Goal: Task Accomplishment & Management: Use online tool/utility

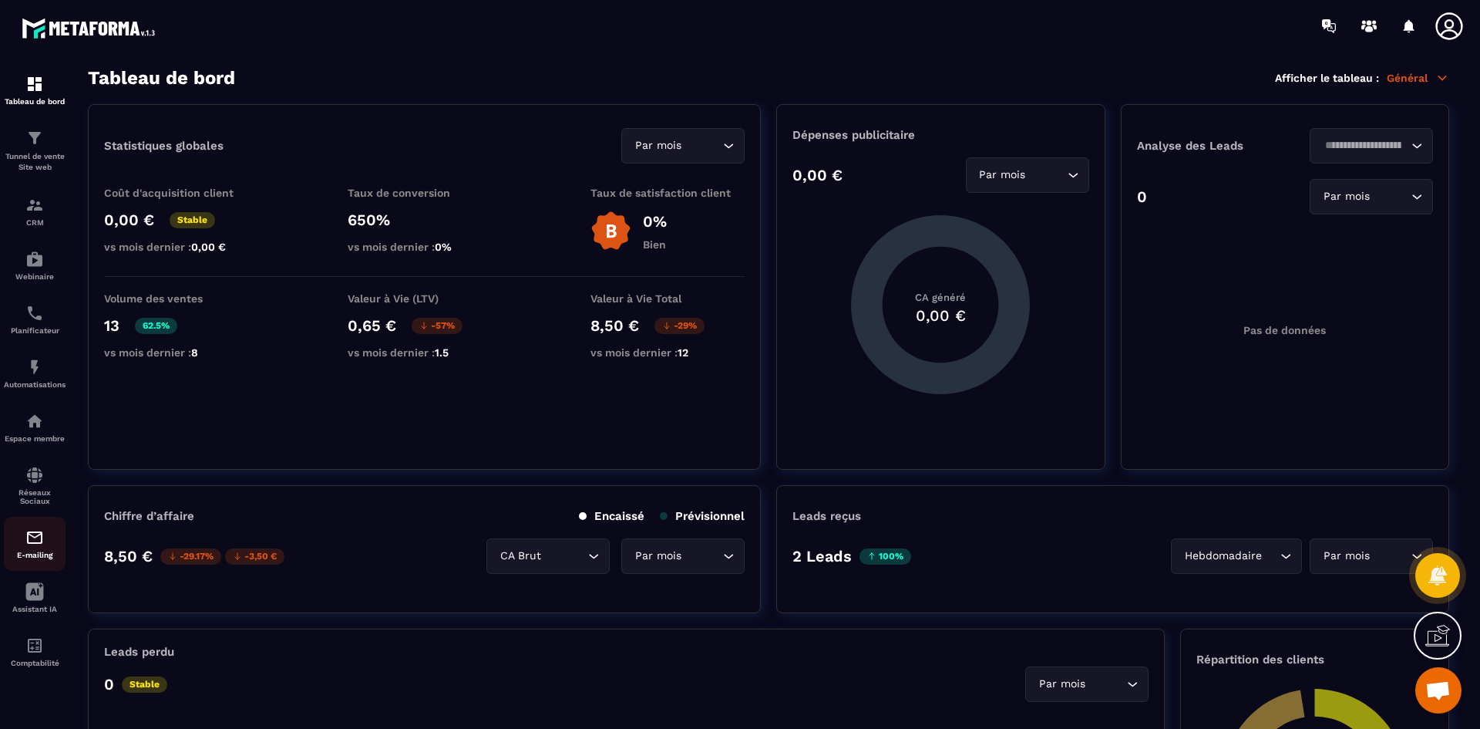
click at [38, 546] on img at bounding box center [34, 537] width 19 height 19
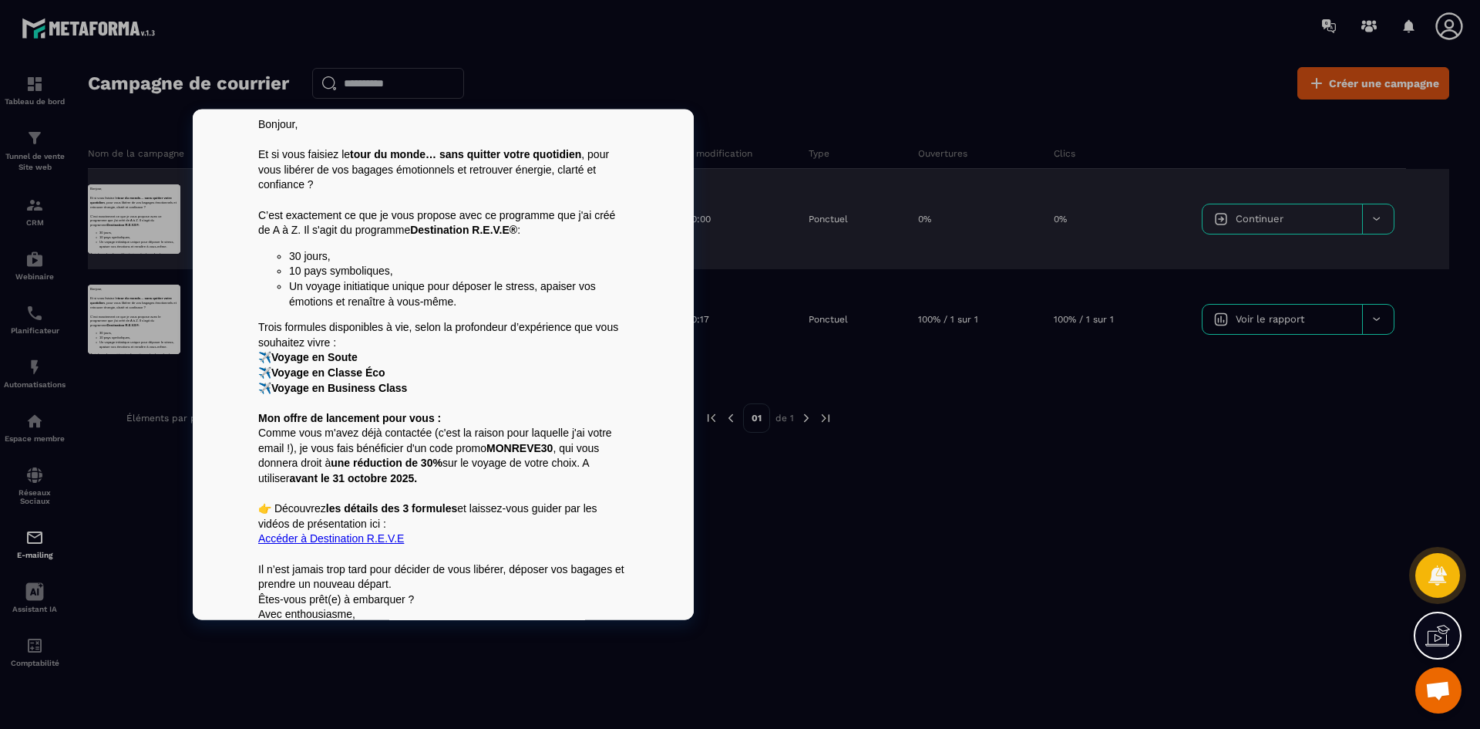
click at [135, 214] on div at bounding box center [134, 218] width 93 height 69
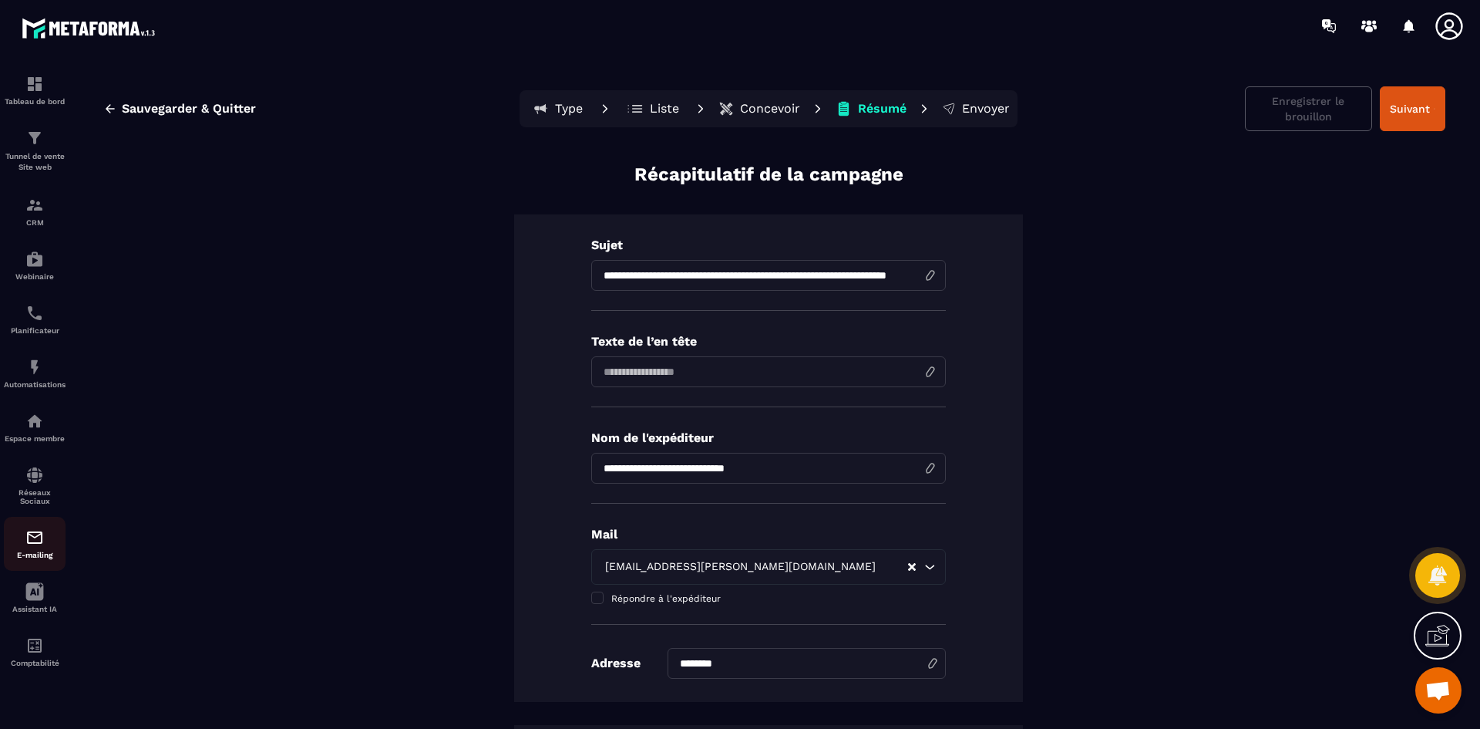
click at [32, 542] on img at bounding box center [34, 537] width 19 height 19
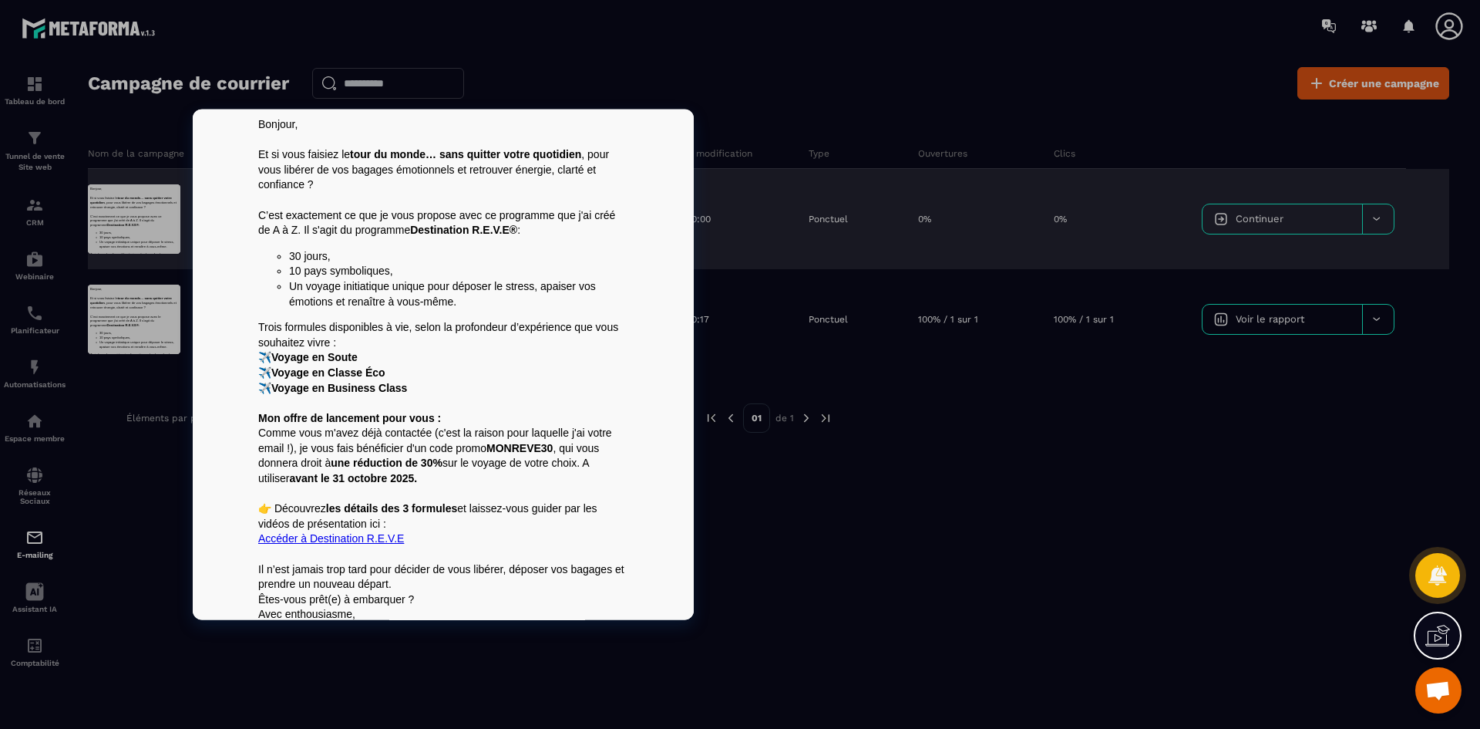
click at [288, 231] on p "C’est exactement ce que je vous propose avec ce programme que j'ai créé de A à …" at bounding box center [443, 222] width 370 height 30
click at [291, 232] on p "C’est exactement ce que je vous propose avec ce programme que j'ai créé de A à …" at bounding box center [443, 222] width 370 height 30
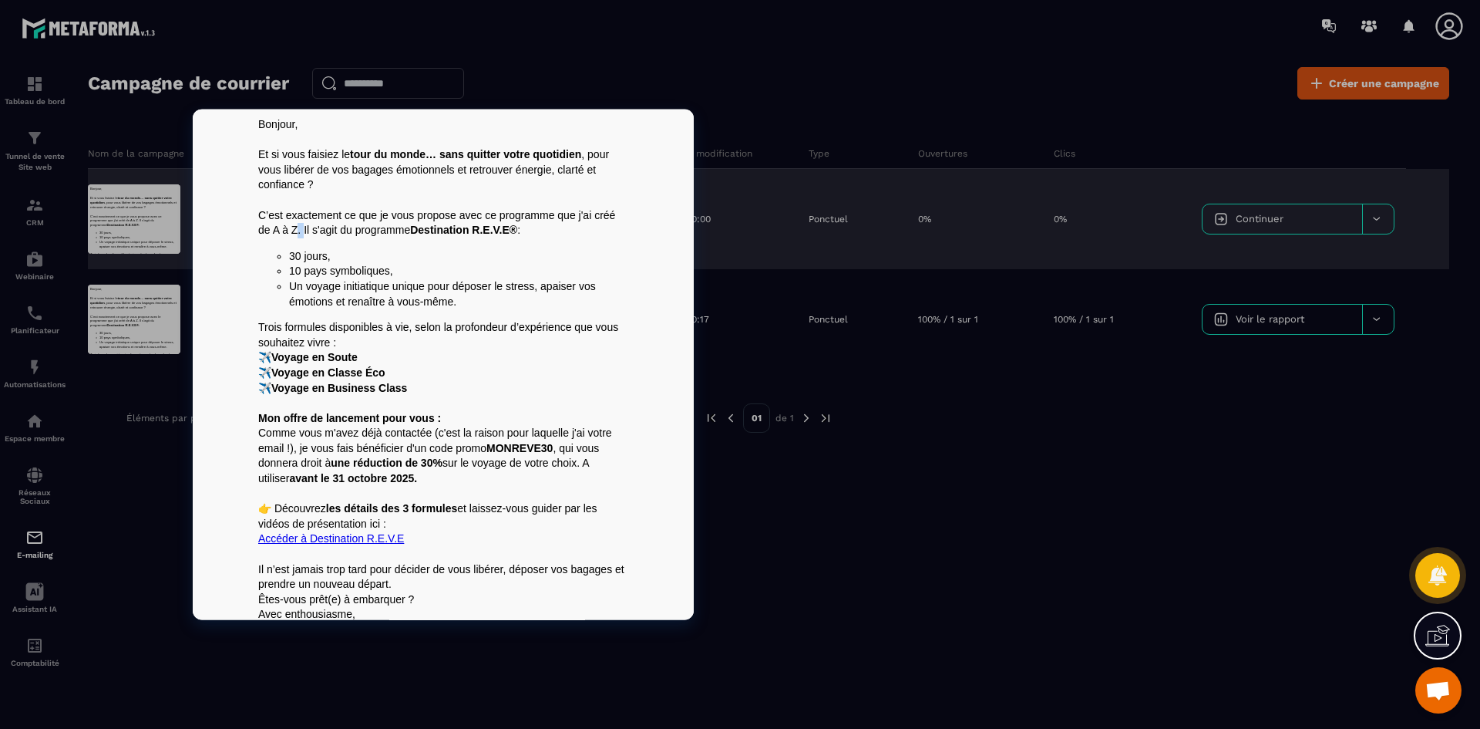
click at [291, 232] on p "C’est exactement ce que je vous propose avec ce programme que j'ai créé de A à …" at bounding box center [443, 222] width 370 height 30
click at [291, 233] on p "C’est exactement ce que je vous propose avec ce programme que j'ai créé de A à …" at bounding box center [443, 222] width 370 height 30
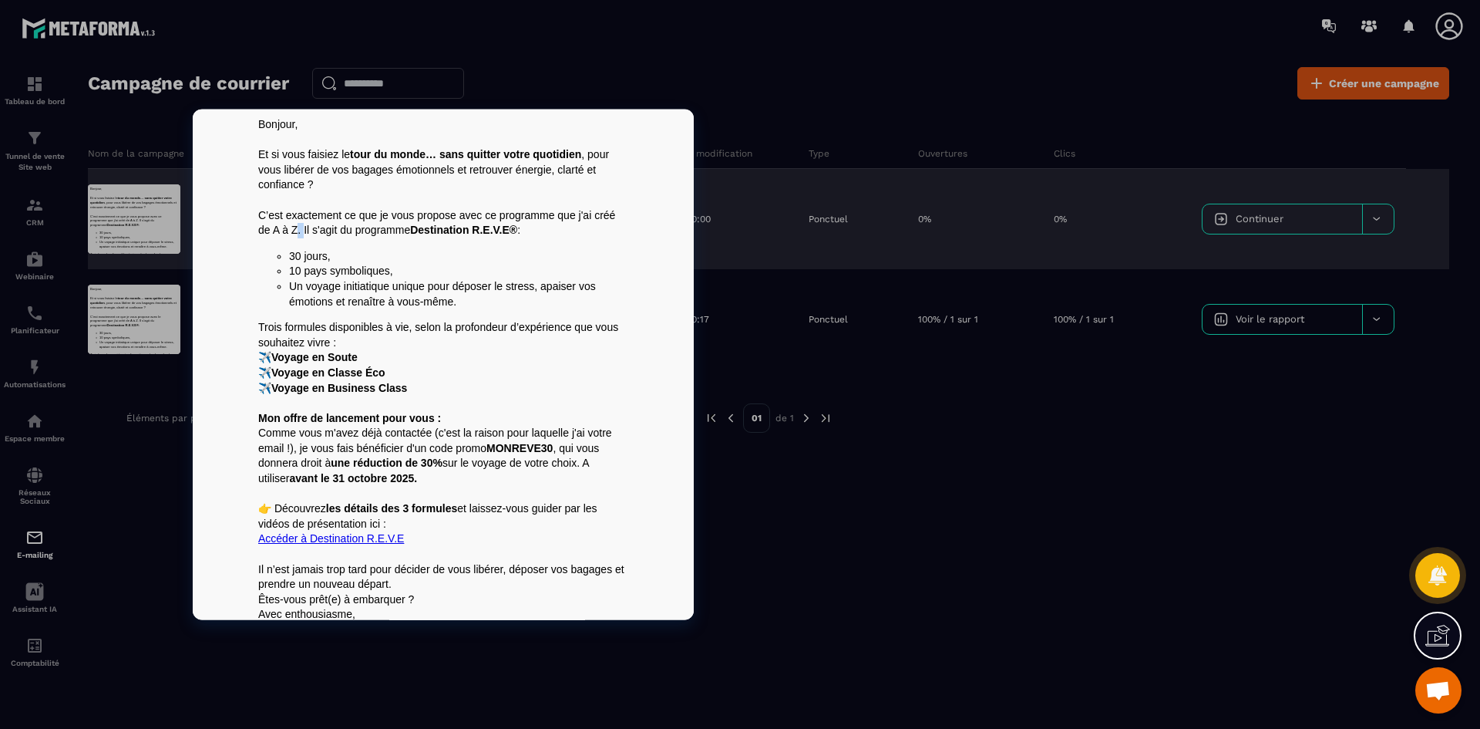
click at [291, 233] on p "C’est exactement ce que je vous propose avec ce programme que j'ai créé de A à …" at bounding box center [443, 222] width 370 height 30
click at [324, 277] on li "10 pays symboliques," at bounding box center [458, 270] width 339 height 15
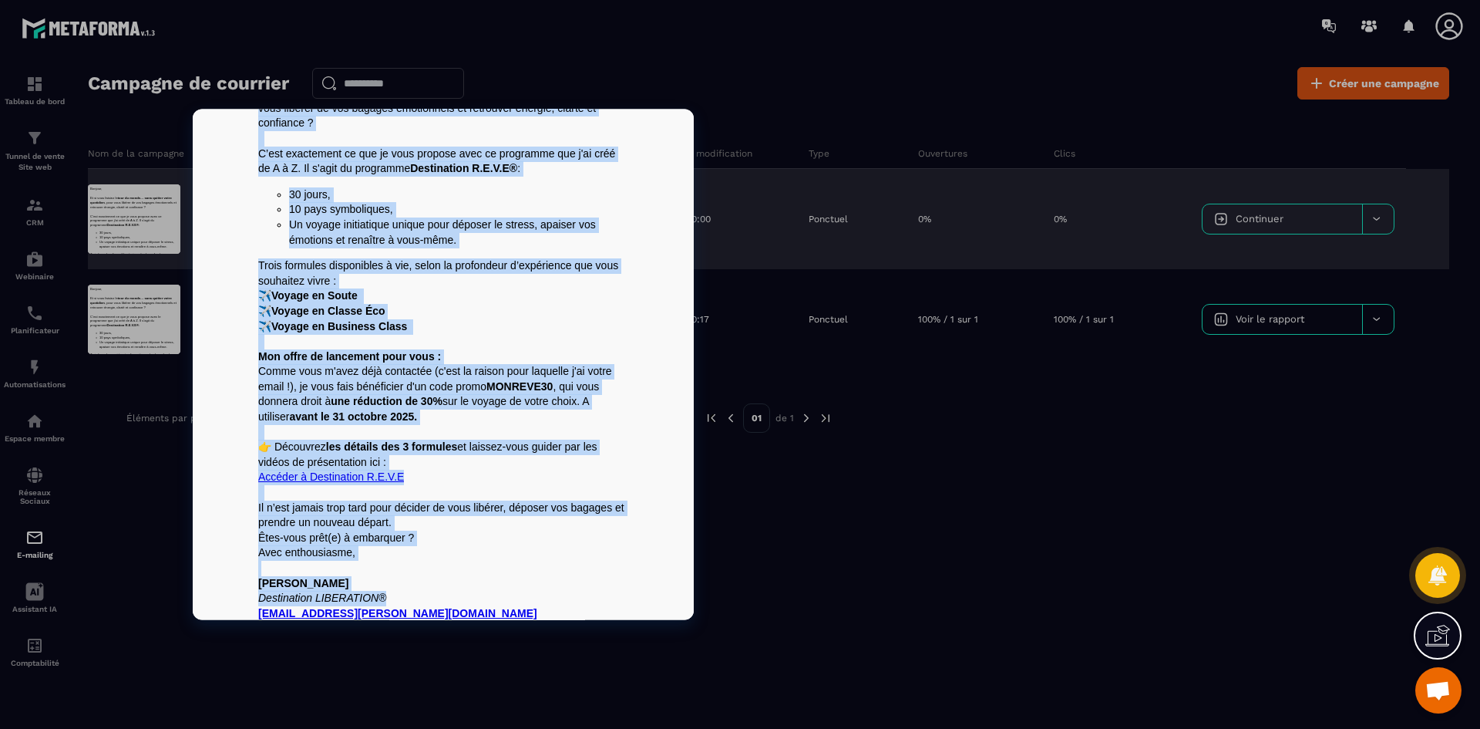
scroll to position [146, 0]
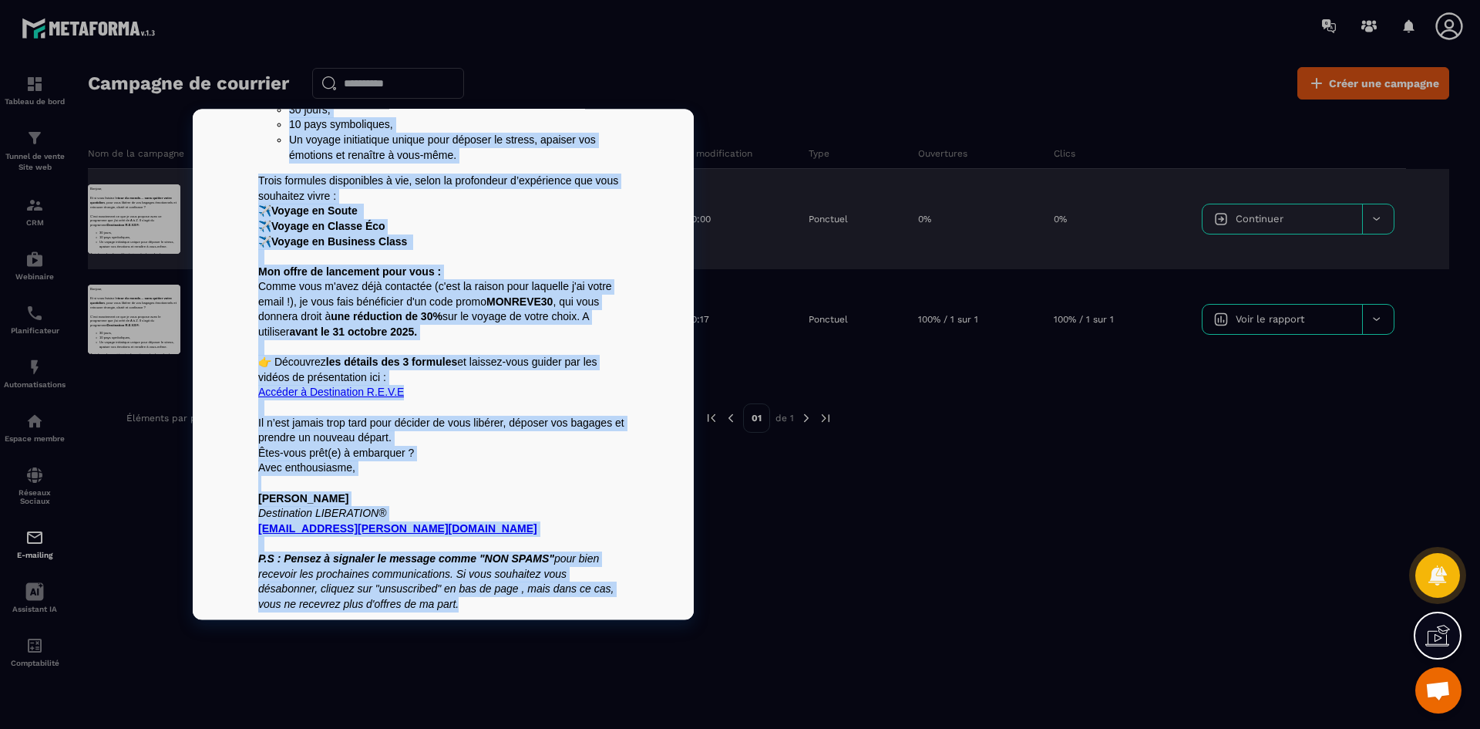
drag, startPoint x: 254, startPoint y: 124, endPoint x: 476, endPoint y: 616, distance: 540.0
click at [476, 616] on td "Bonjour, Et si vous faisiez le tour du monde… sans quitter votre quotidien , po…" at bounding box center [444, 291] width 386 height 656
copy div "Bonjour, Et si vous faisiez le tour du monde… sans quitter votre quotidien , po…"
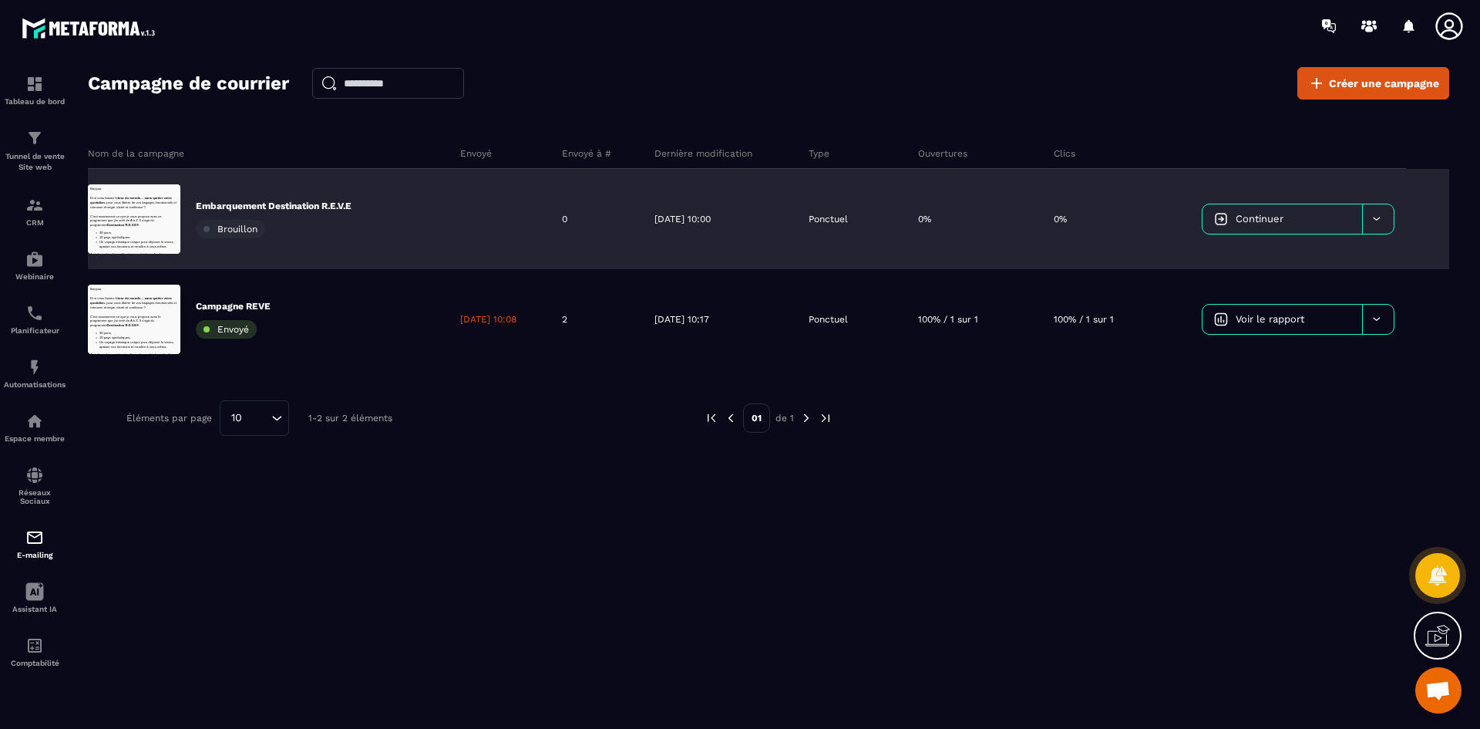
click at [976, 510] on div "Nom de la campagne Envoyé Envoyé à # Dernière modification Type Ouvertures Clic…" at bounding box center [769, 327] width 1362 height 409
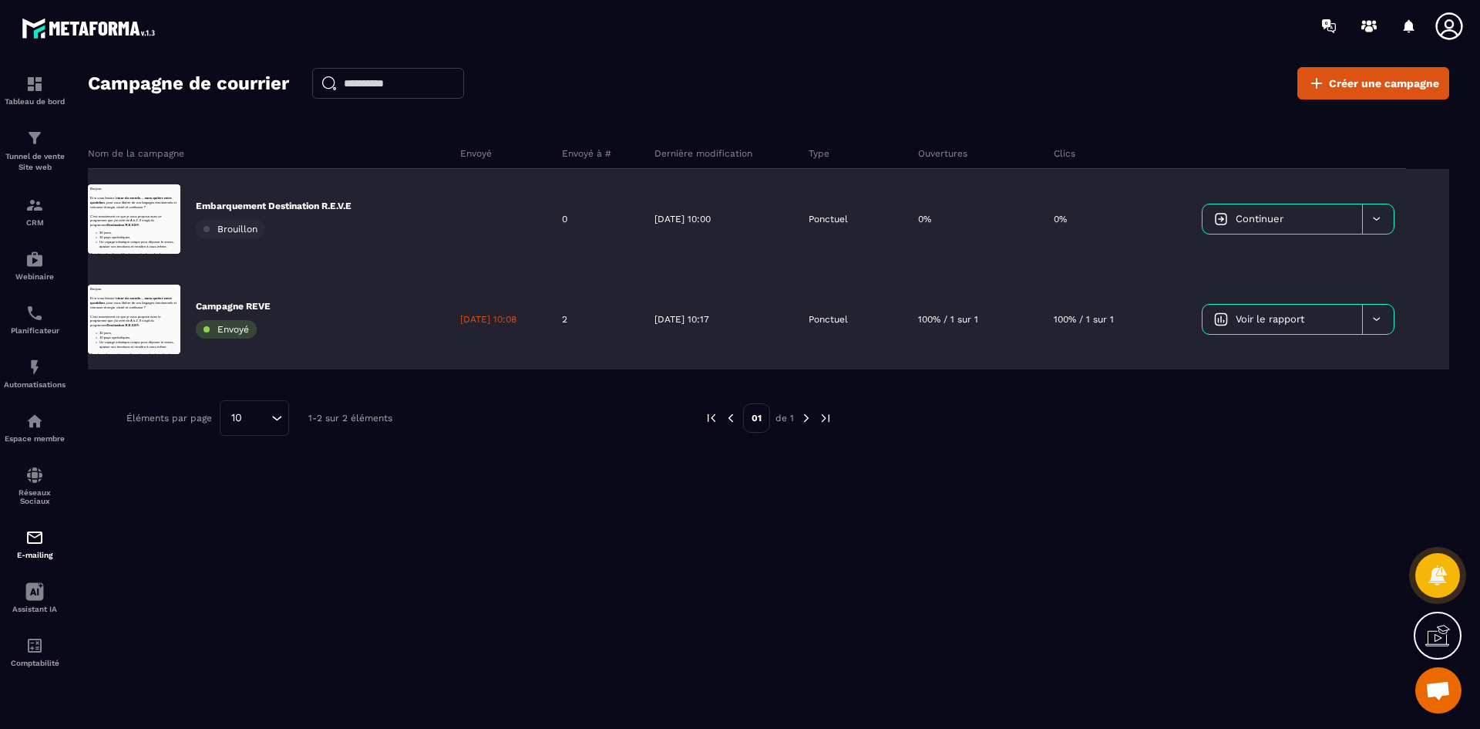
click at [1380, 321] on icon at bounding box center [1377, 319] width 12 height 12
click at [1335, 405] on div "Supprimer le campaign" at bounding box center [1304, 408] width 191 height 25
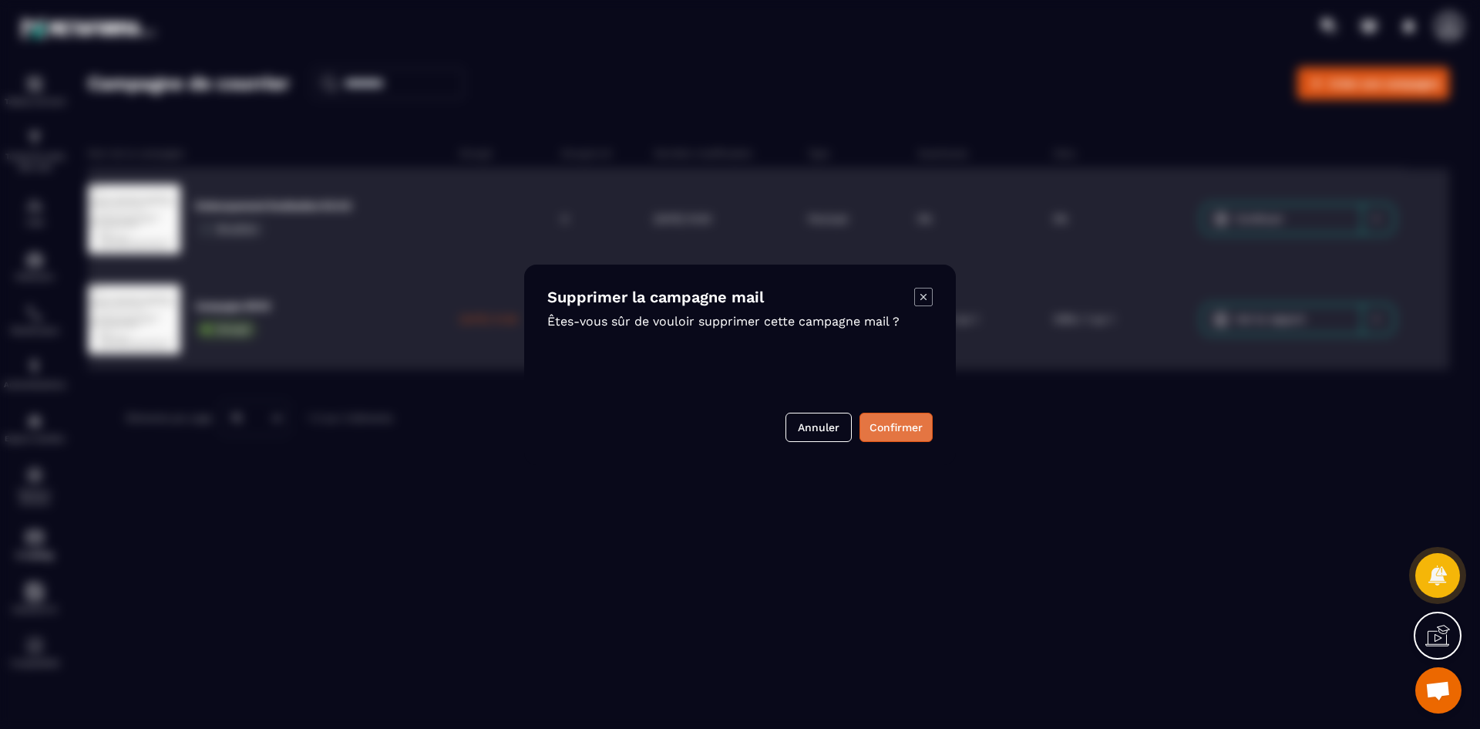
click at [903, 436] on button "Confirmer" at bounding box center [896, 426] width 73 height 29
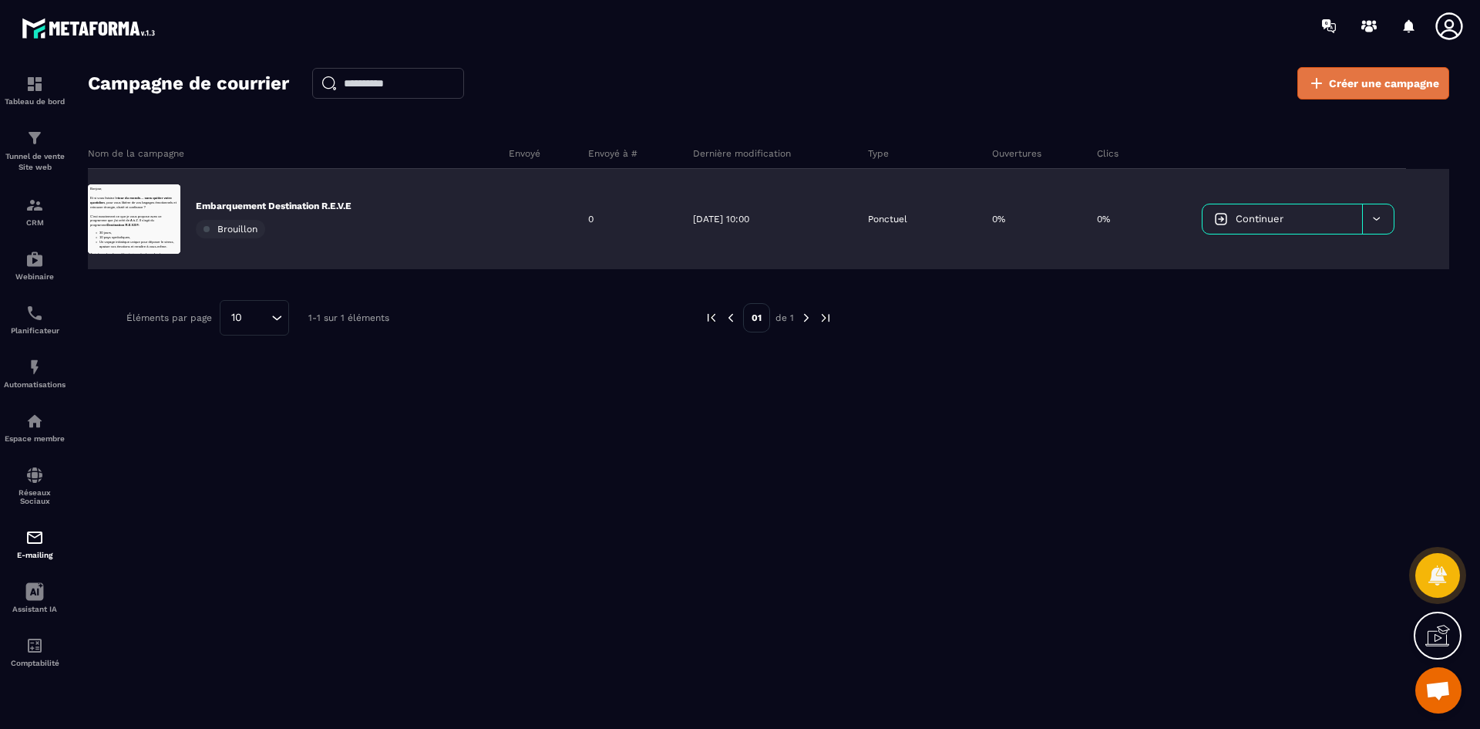
click at [1326, 84] on icon at bounding box center [1317, 83] width 19 height 19
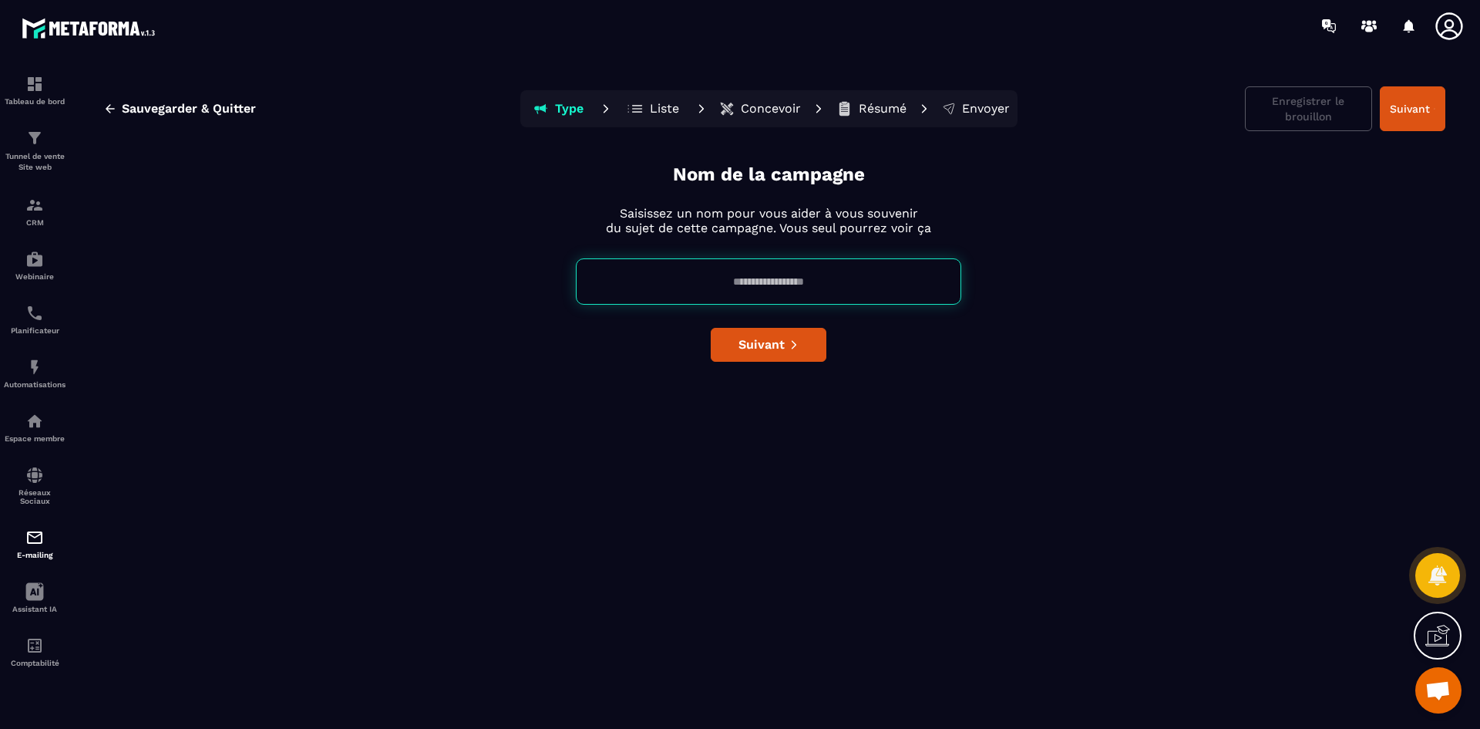
click at [745, 281] on input at bounding box center [769, 281] width 386 height 46
type input "**********"
click at [776, 343] on span "Suivant" at bounding box center [762, 344] width 46 height 15
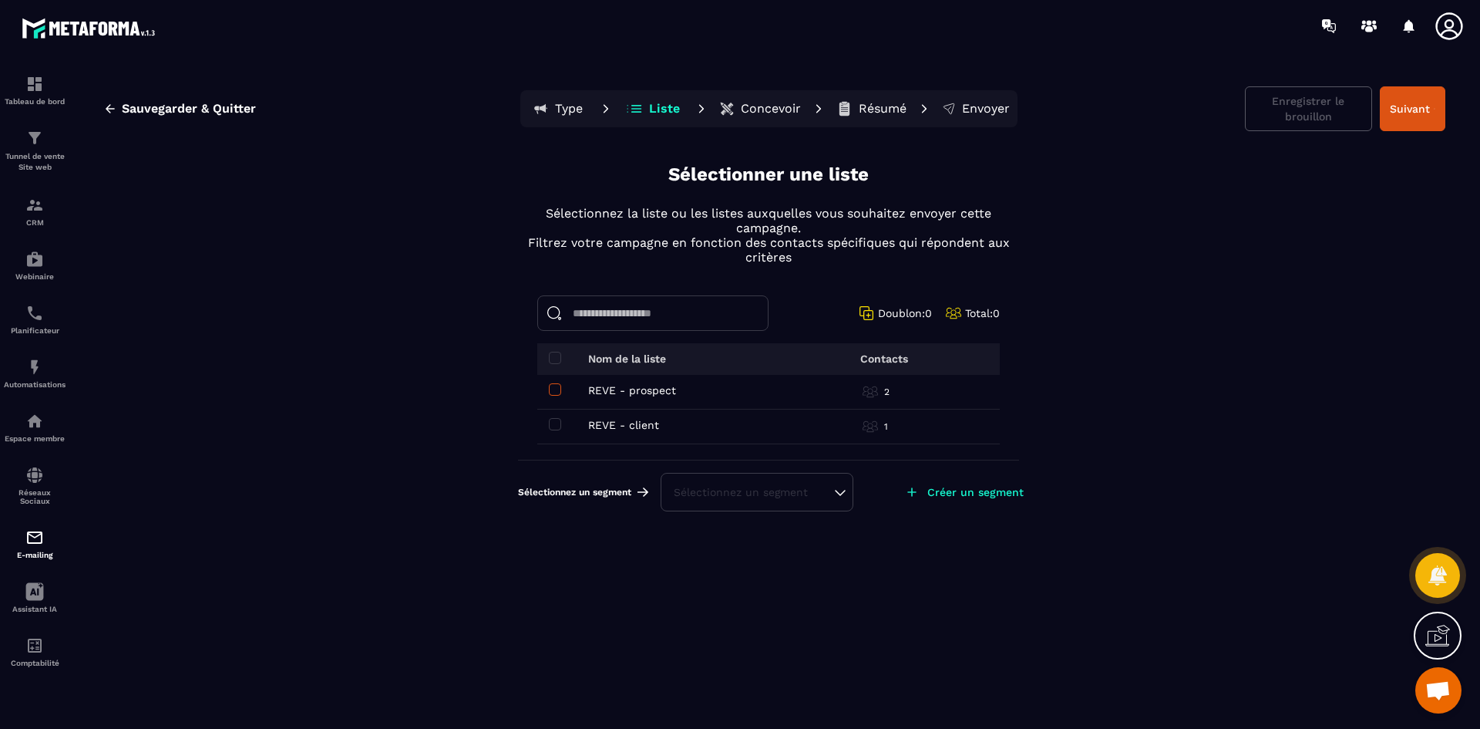
click at [560, 387] on span at bounding box center [555, 389] width 12 height 12
click at [560, 421] on span at bounding box center [555, 424] width 12 height 12
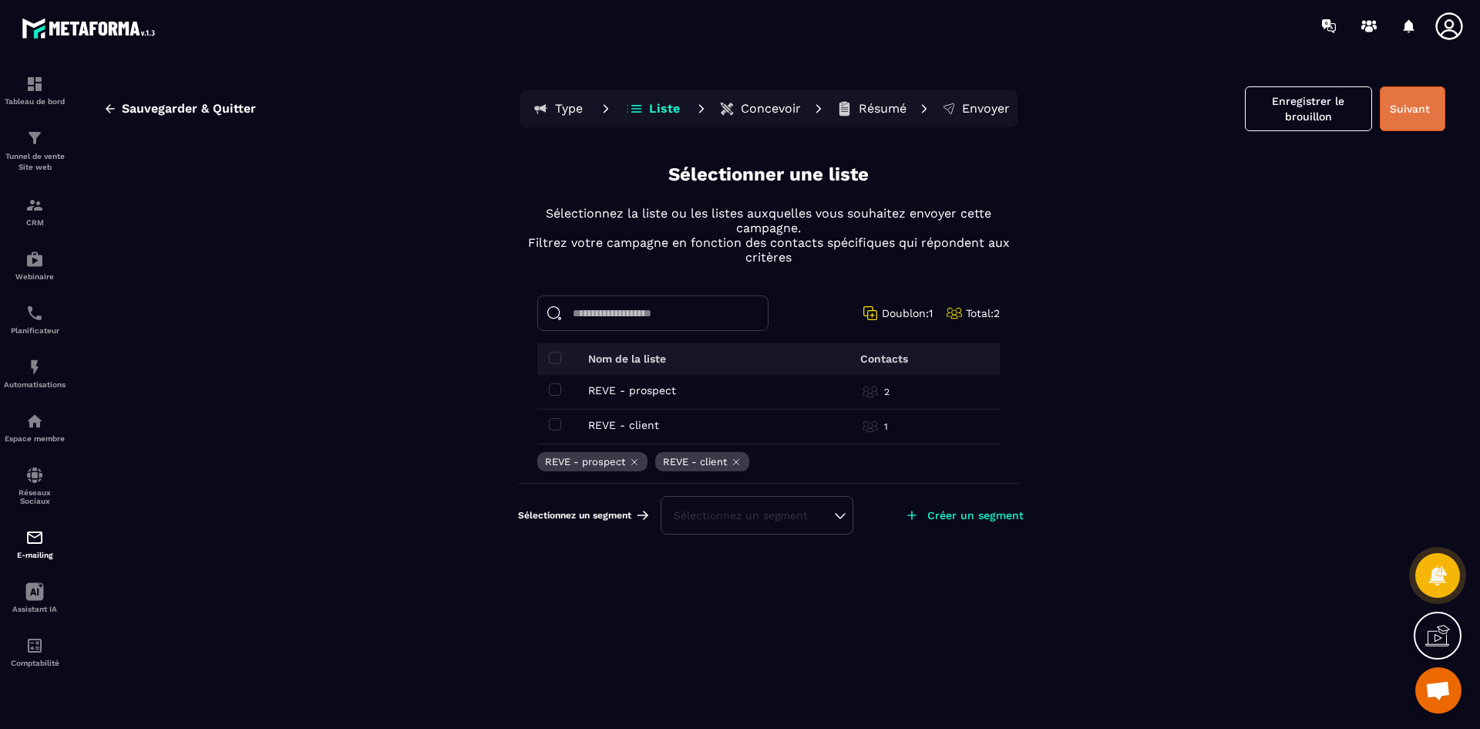
click at [1404, 119] on button "Suivant" at bounding box center [1413, 108] width 66 height 45
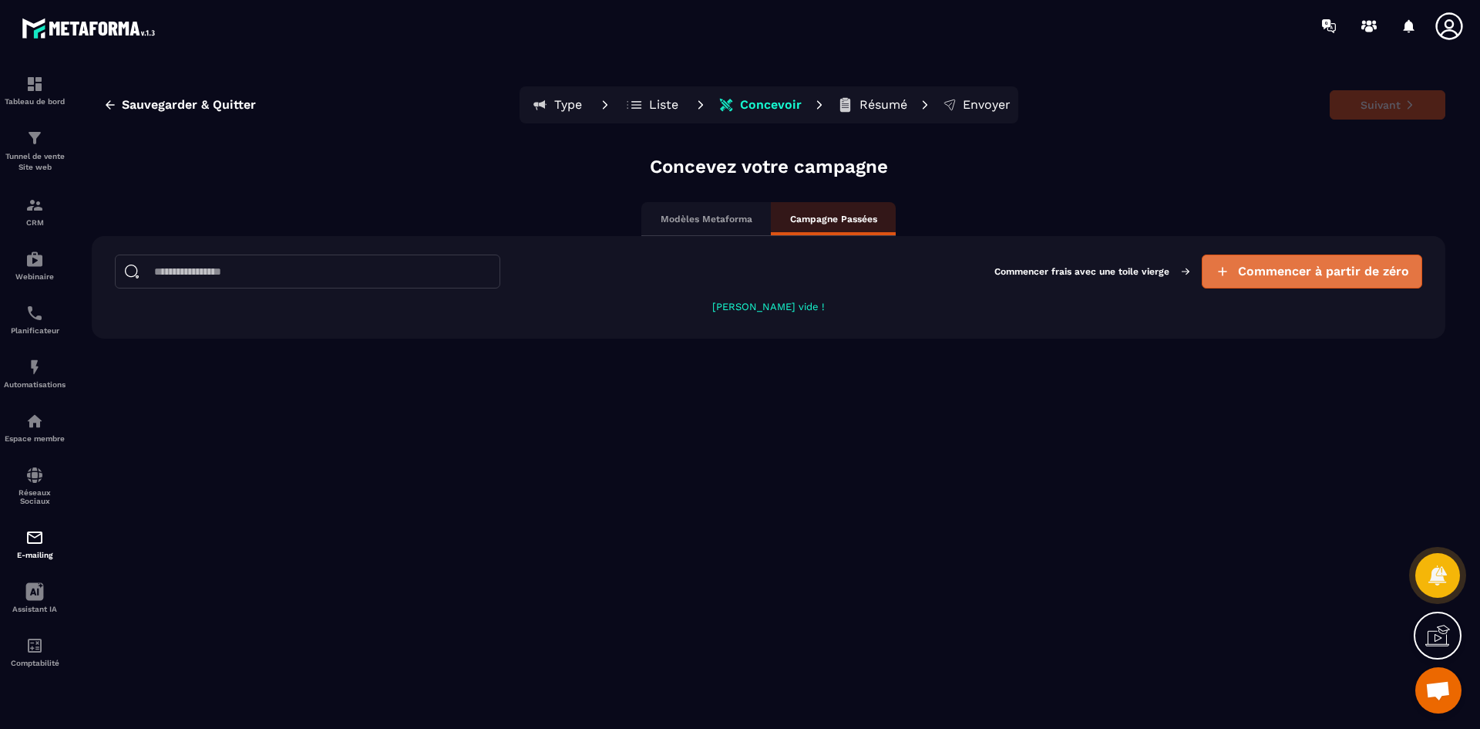
click at [1317, 278] on span "Commencer à partir de zéro" at bounding box center [1323, 271] width 171 height 15
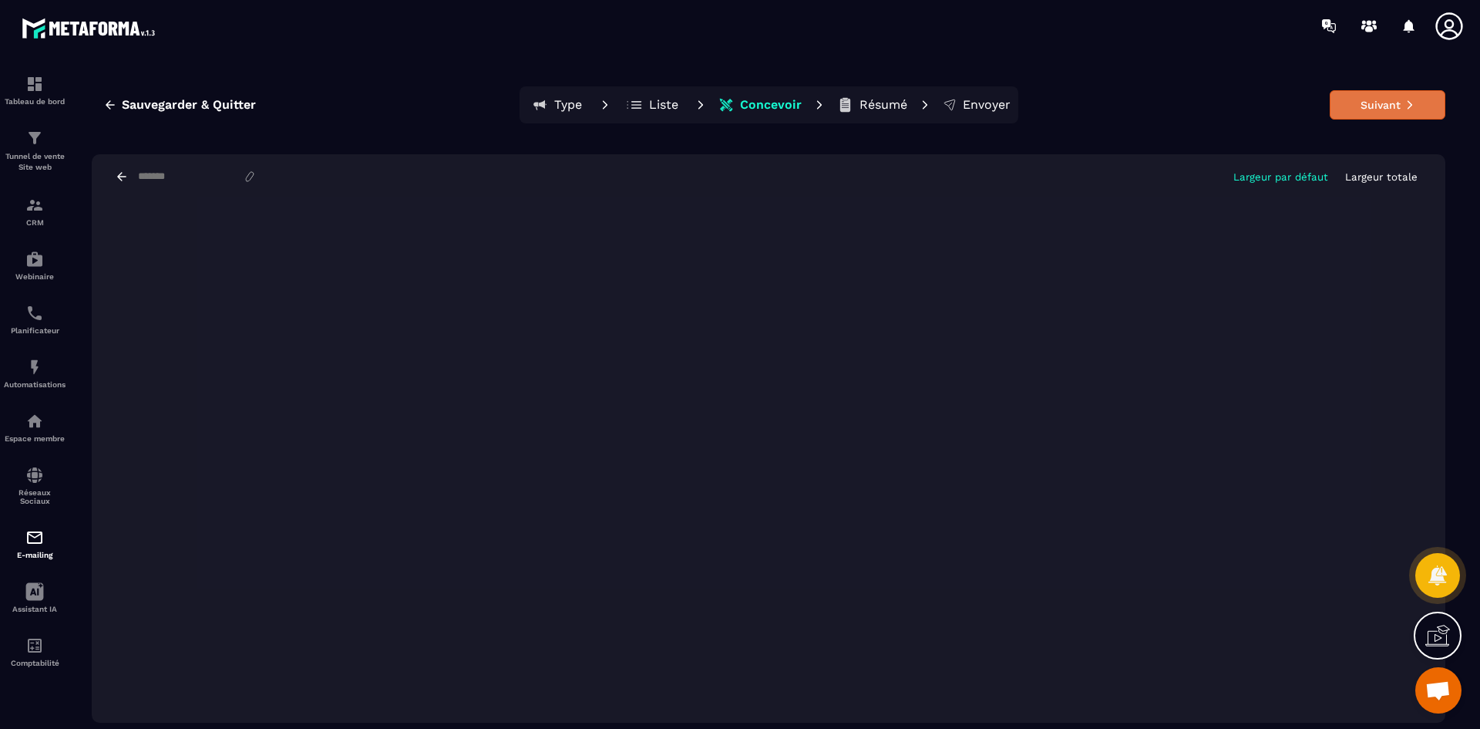
click at [1398, 98] on button "Suivant" at bounding box center [1388, 104] width 116 height 29
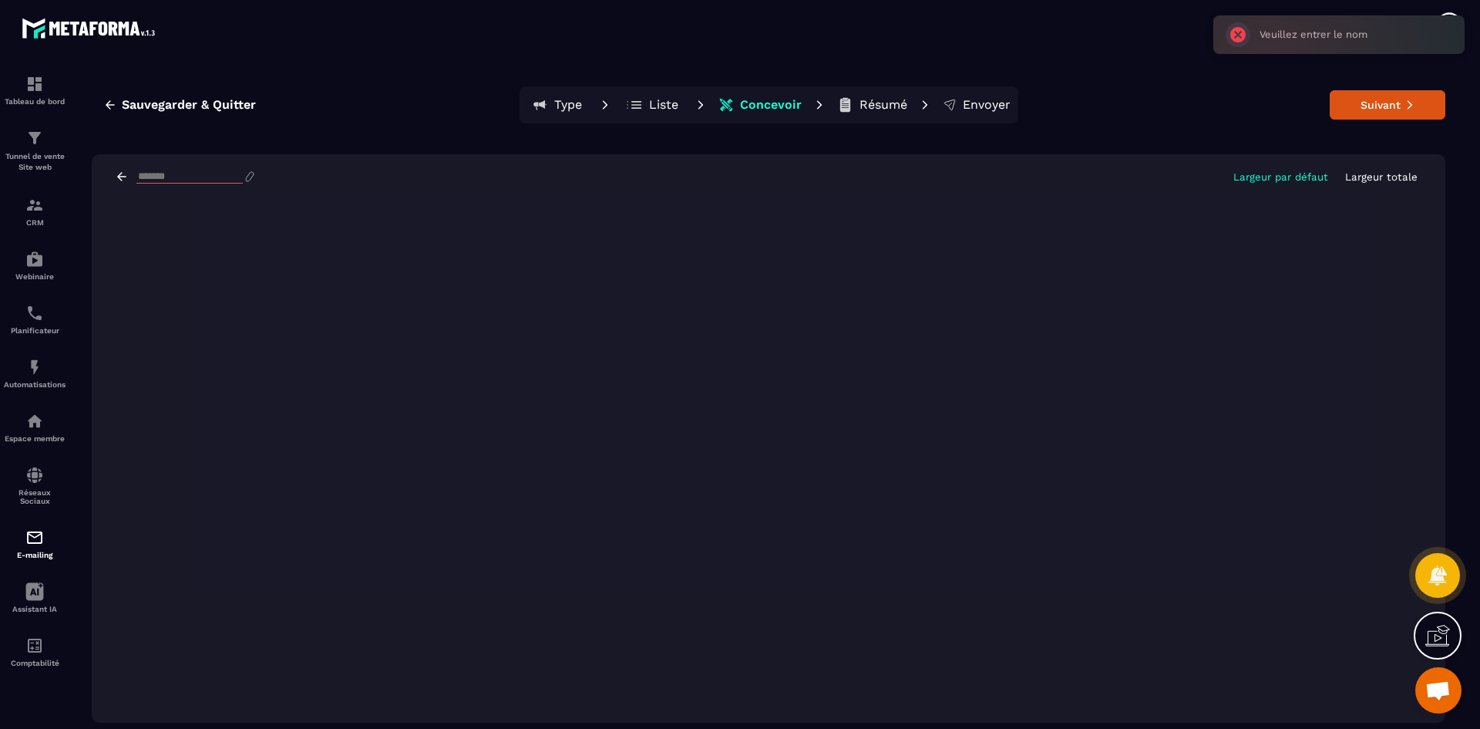
click at [190, 178] on input at bounding box center [189, 176] width 106 height 13
type input "**********"
click at [219, 180] on input "**********" at bounding box center [189, 176] width 106 height 13
drag, startPoint x: 217, startPoint y: 174, endPoint x: 120, endPoint y: 175, distance: 96.4
click at [126, 175] on div "**********" at bounding box center [186, 177] width 142 height 14
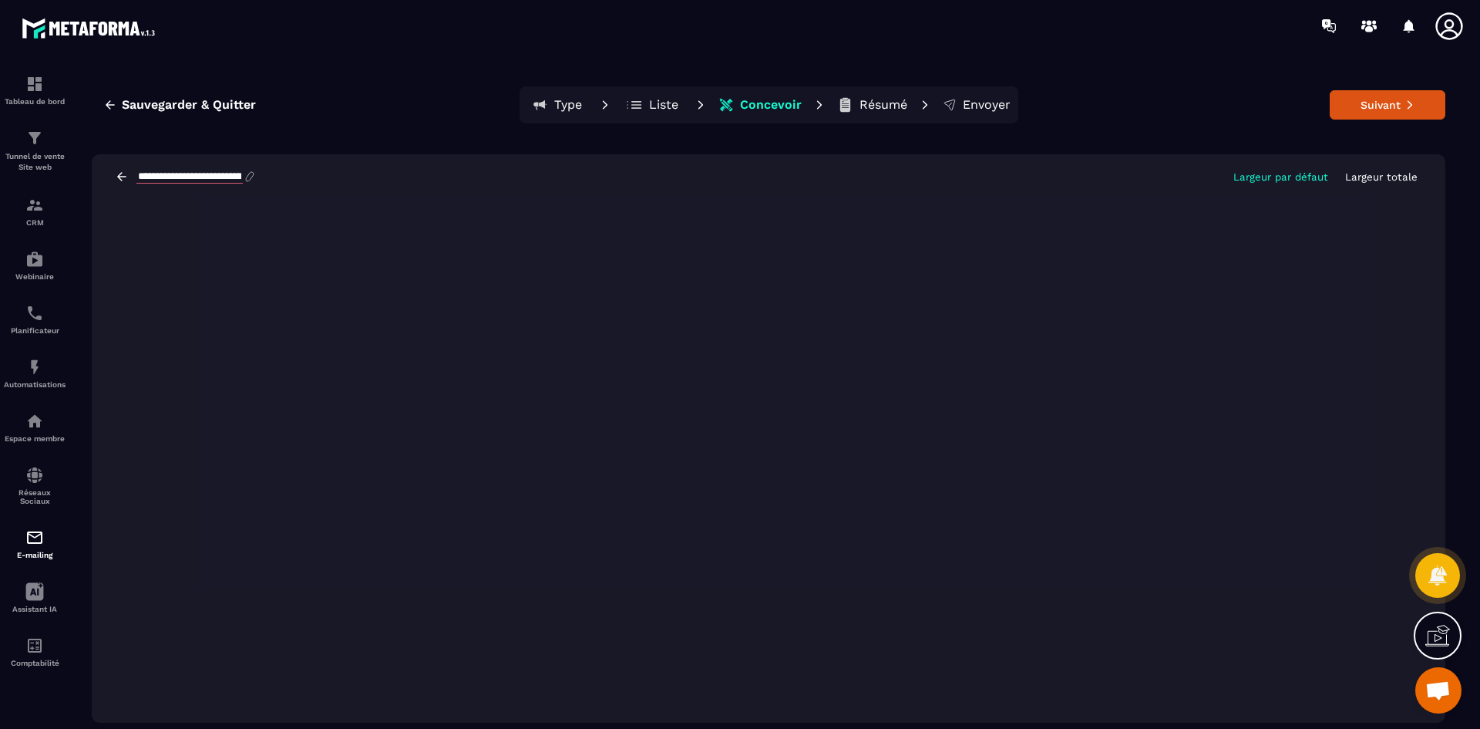
click at [120, 175] on icon at bounding box center [122, 177] width 14 height 14
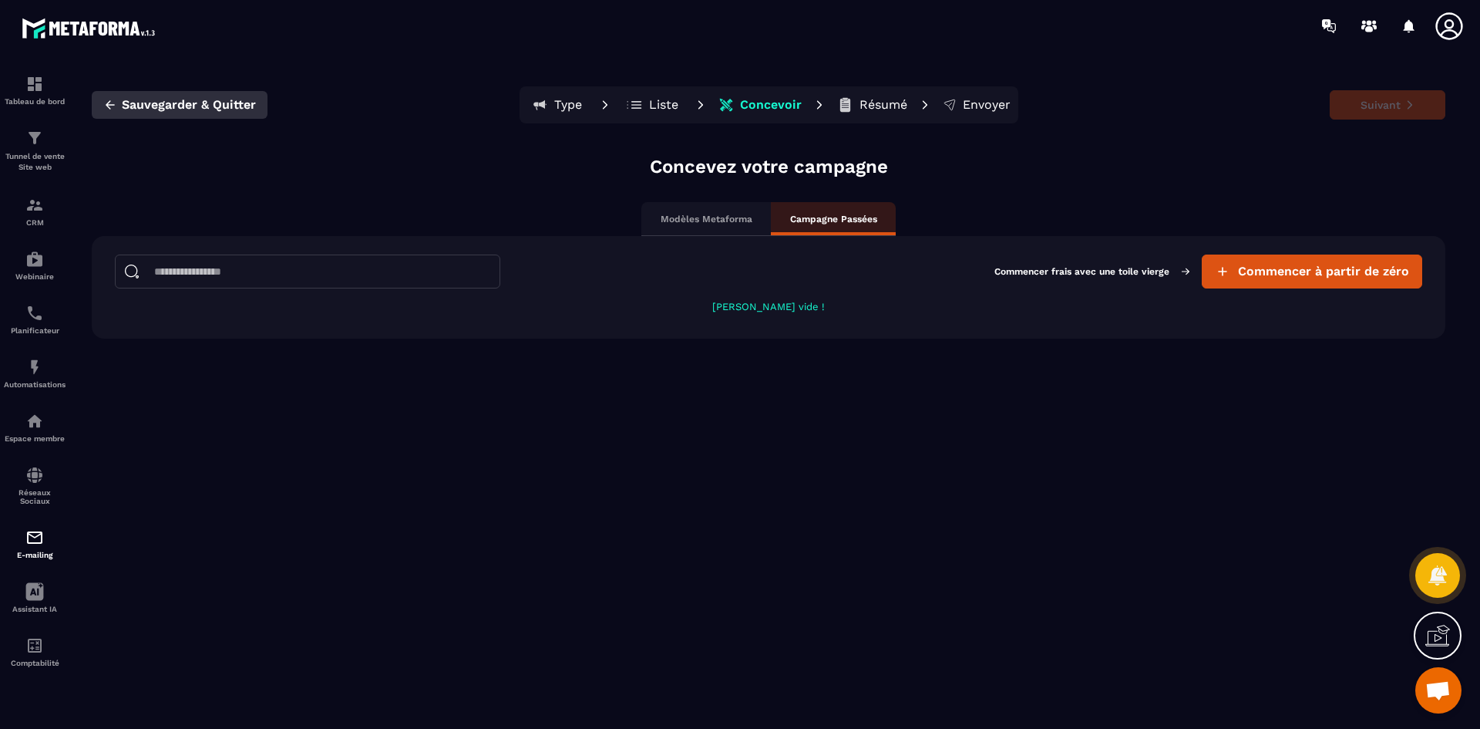
click at [221, 112] on span "Sauvegarder & Quitter" at bounding box center [189, 104] width 134 height 15
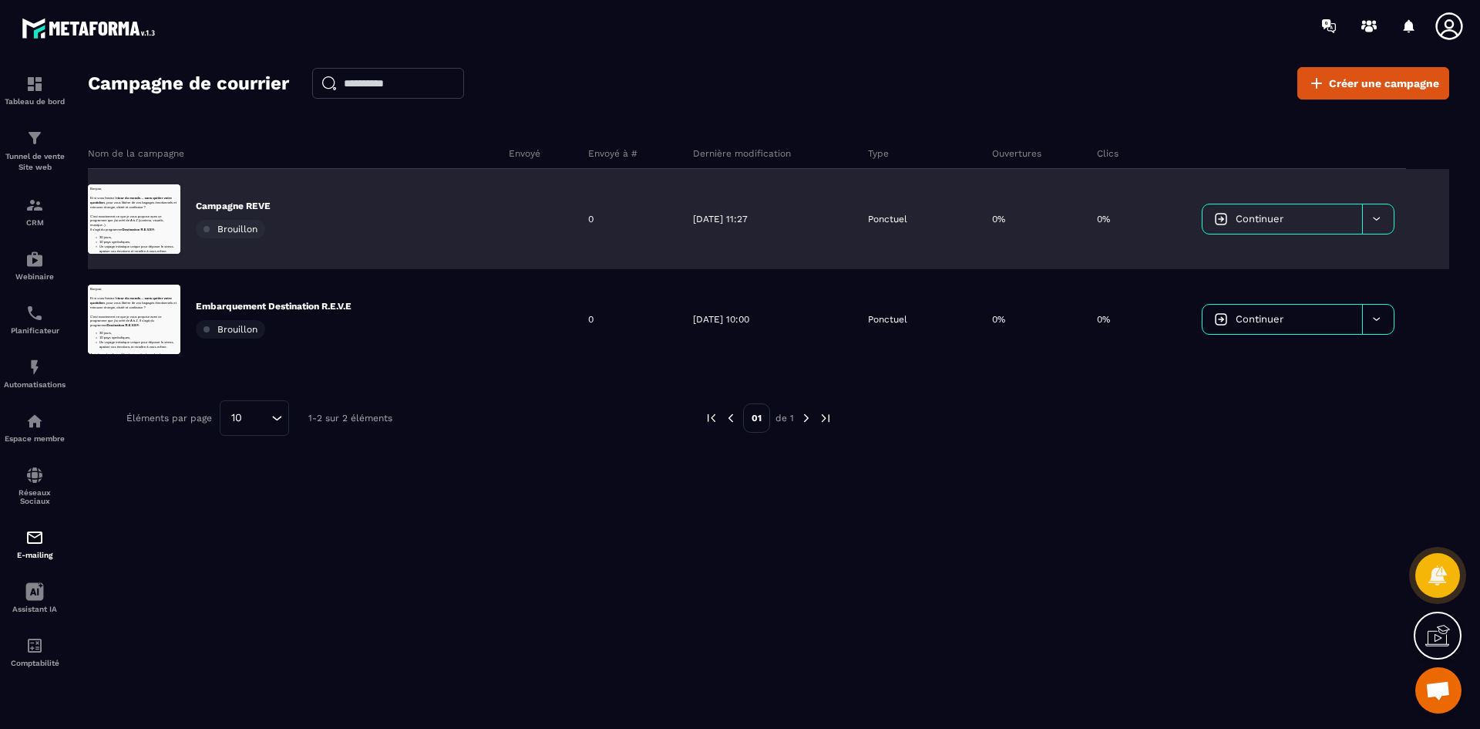
click at [1383, 226] on div at bounding box center [1378, 218] width 32 height 29
click at [1302, 255] on span "Supprimer le campaign" at bounding box center [1273, 258] width 111 height 12
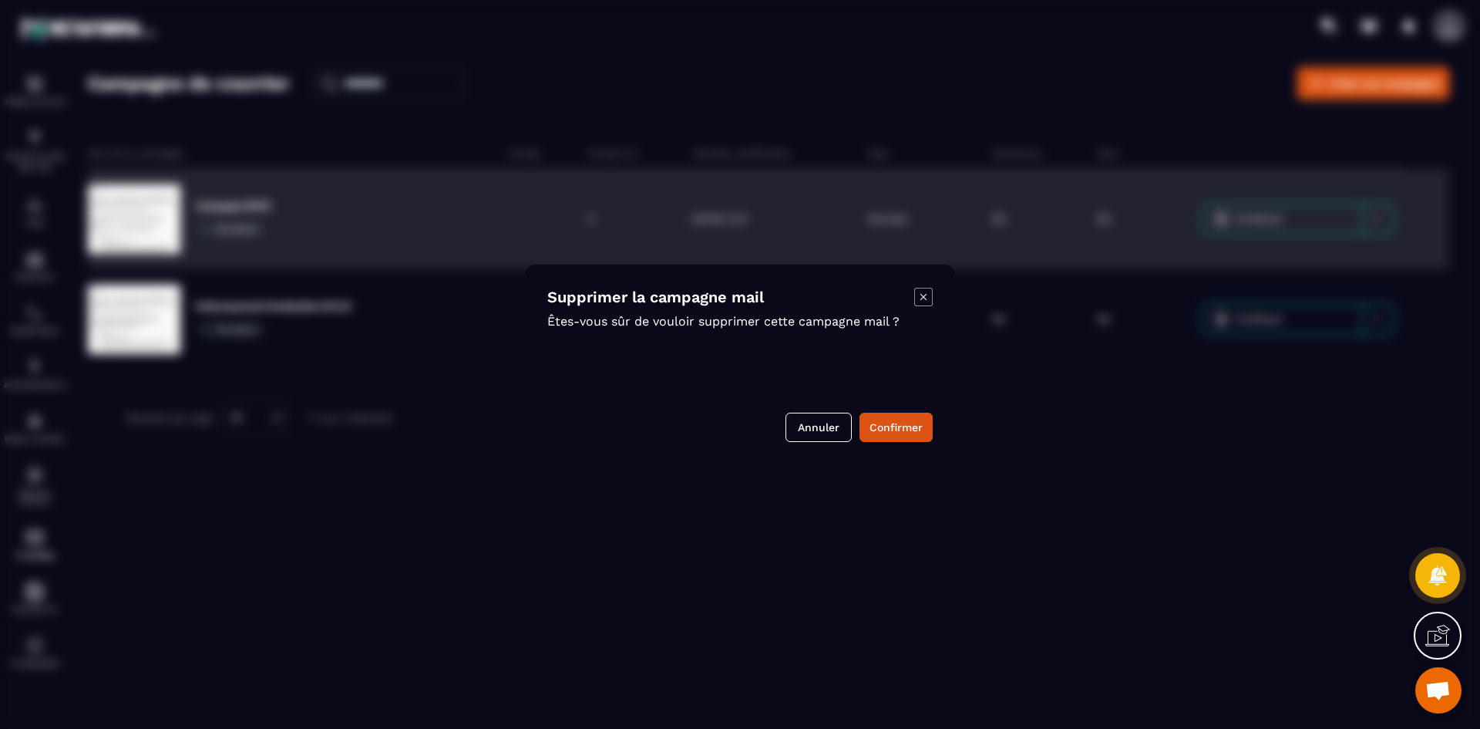
click at [931, 297] on icon "Modal window" at bounding box center [923, 297] width 19 height 19
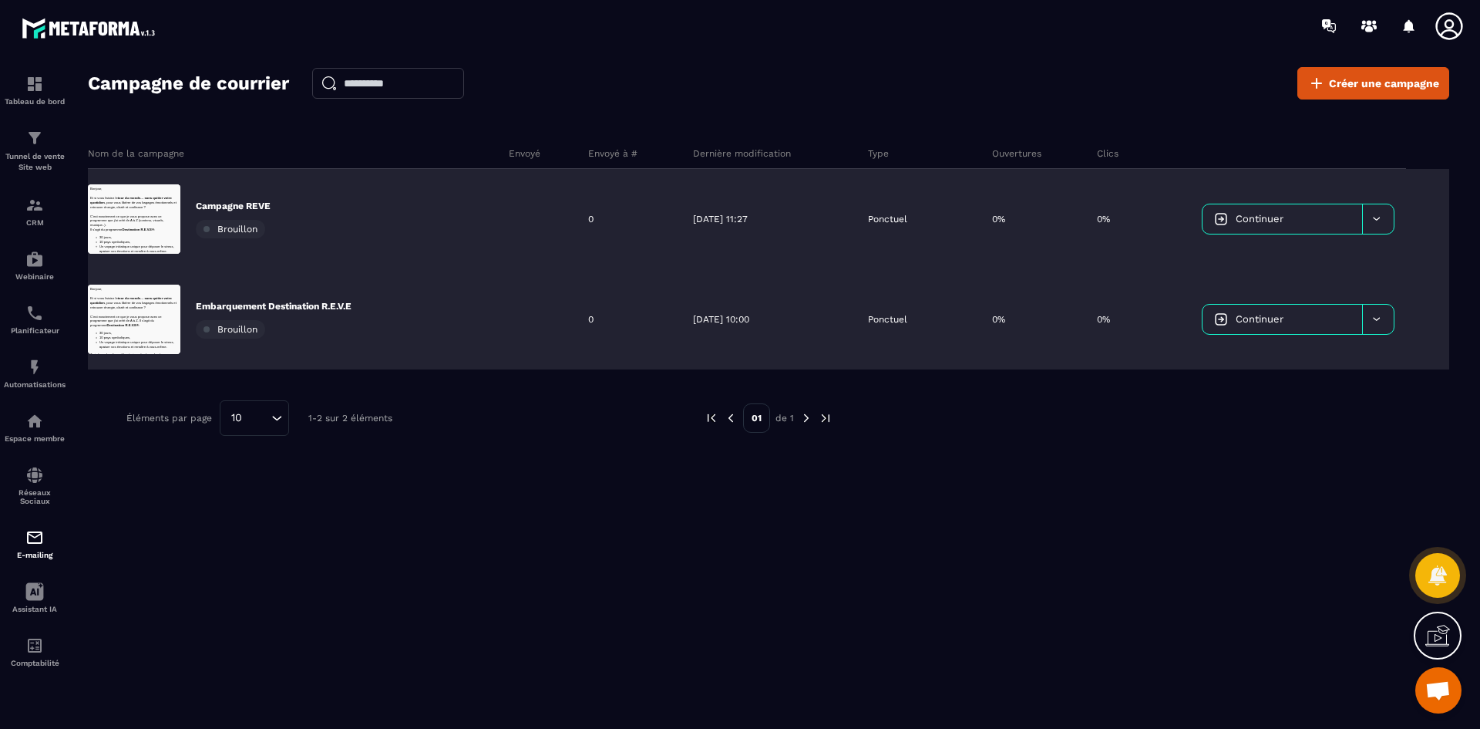
click at [1373, 318] on icon at bounding box center [1377, 319] width 12 height 12
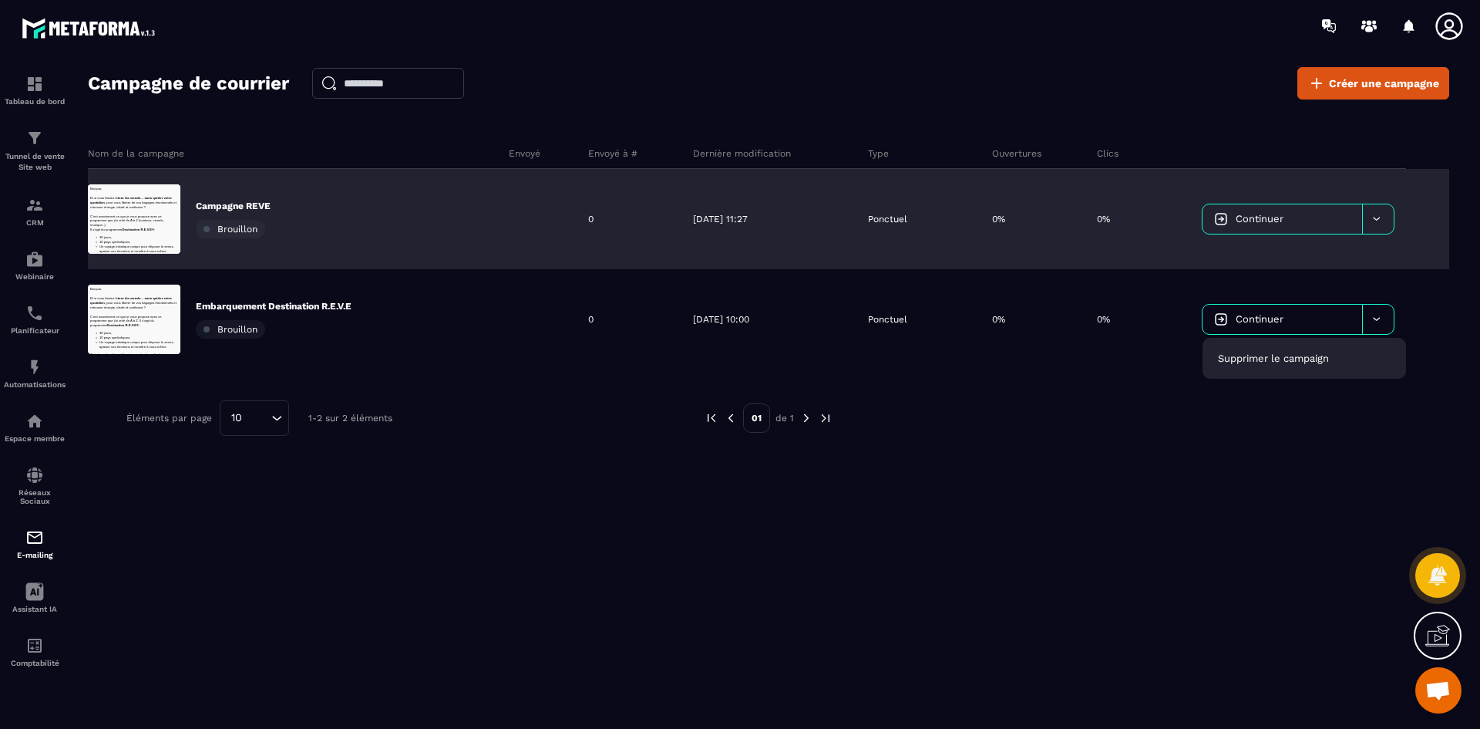
click at [1378, 222] on icon at bounding box center [1377, 219] width 12 height 12
click at [182, 210] on div "Campagne REVE Brouillon" at bounding box center [292, 219] width 409 height 100
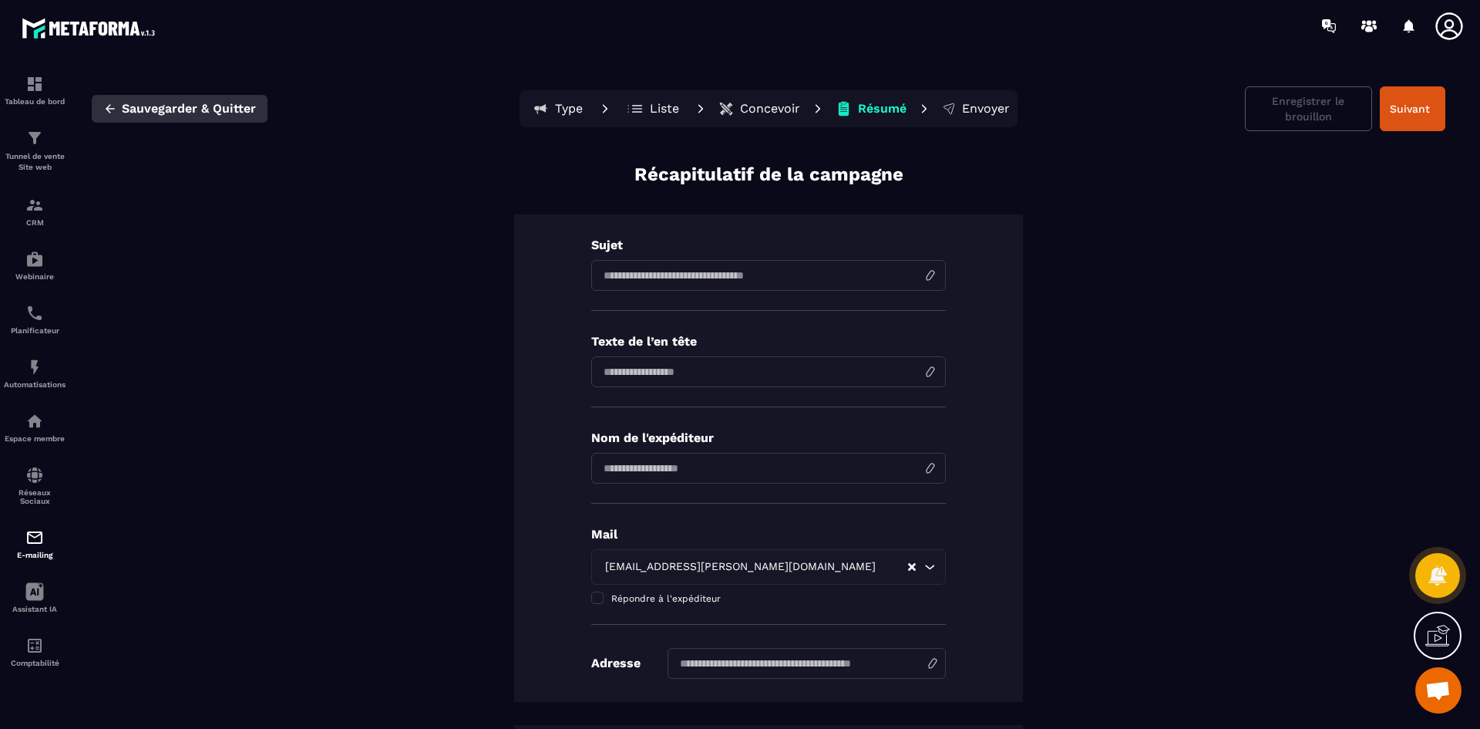
click at [197, 103] on span "Sauvegarder & Quitter" at bounding box center [189, 108] width 134 height 15
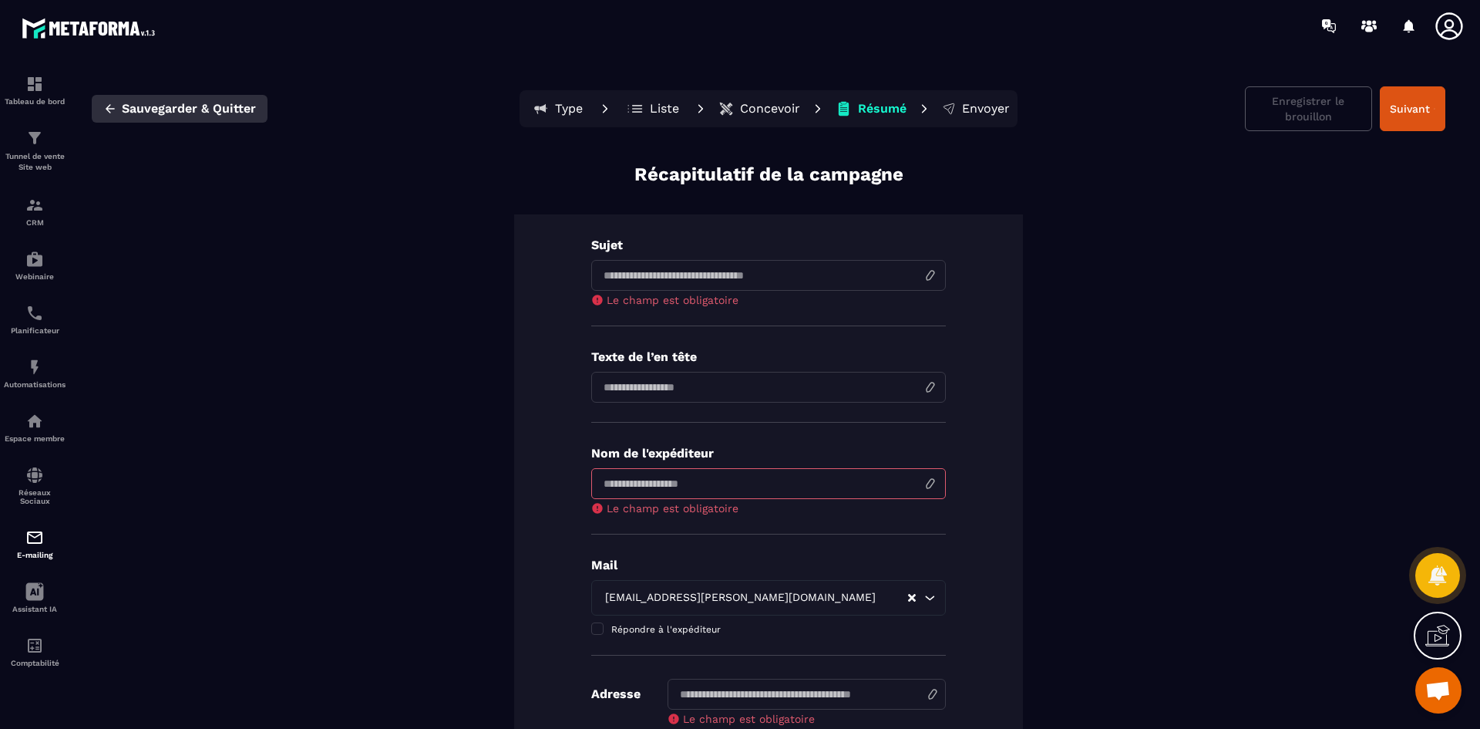
click at [161, 119] on button "Sauvegarder & Quitter" at bounding box center [180, 109] width 176 height 28
click at [1399, 119] on button "Suivant" at bounding box center [1413, 108] width 66 height 45
click at [236, 103] on span "Sauvegarder & Quitter" at bounding box center [189, 108] width 134 height 15
click at [126, 111] on span "Sauvegarder & Quitter" at bounding box center [189, 108] width 134 height 15
click at [1316, 107] on div "Enregistrer le brouillon Suivant" at bounding box center [1345, 108] width 200 height 45
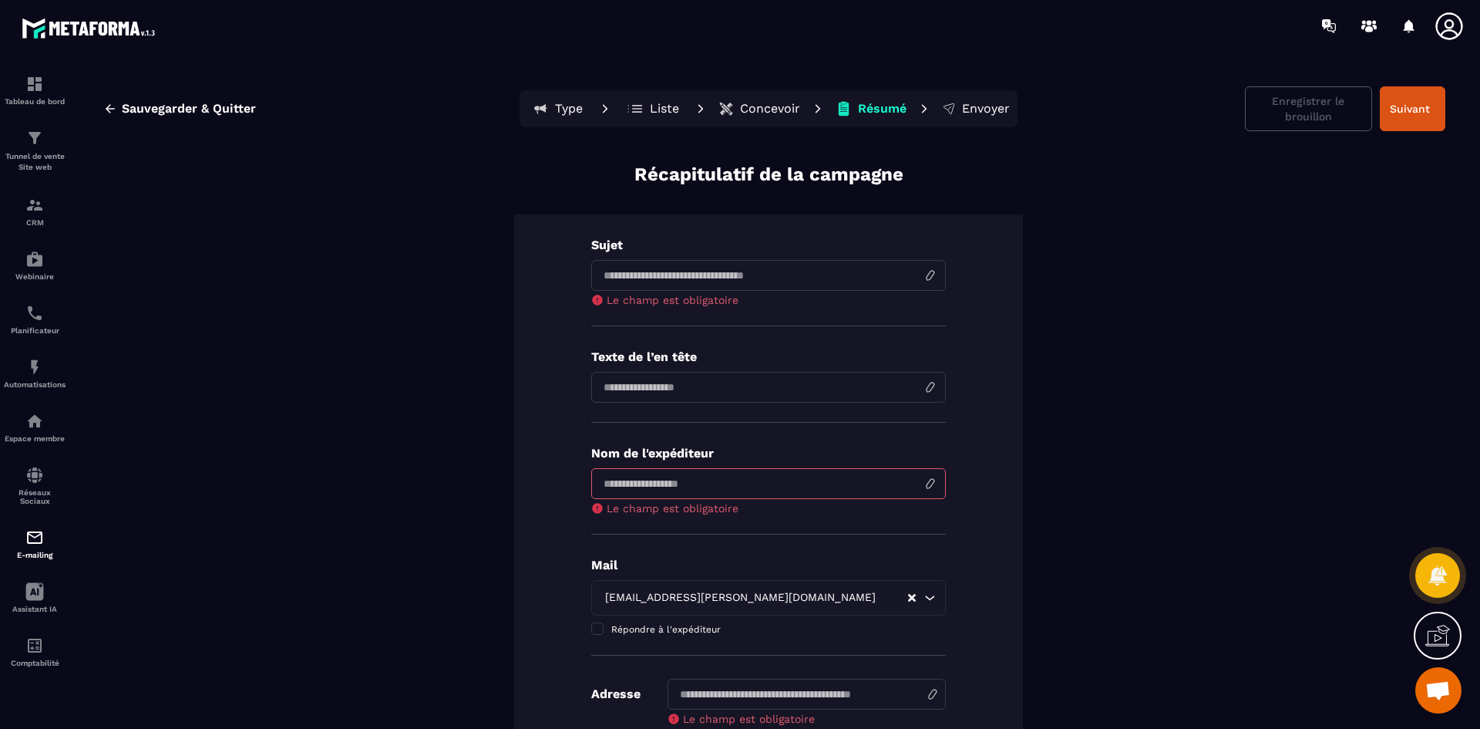
click at [698, 275] on input at bounding box center [768, 275] width 355 height 31
type input "*"
type input "**********"
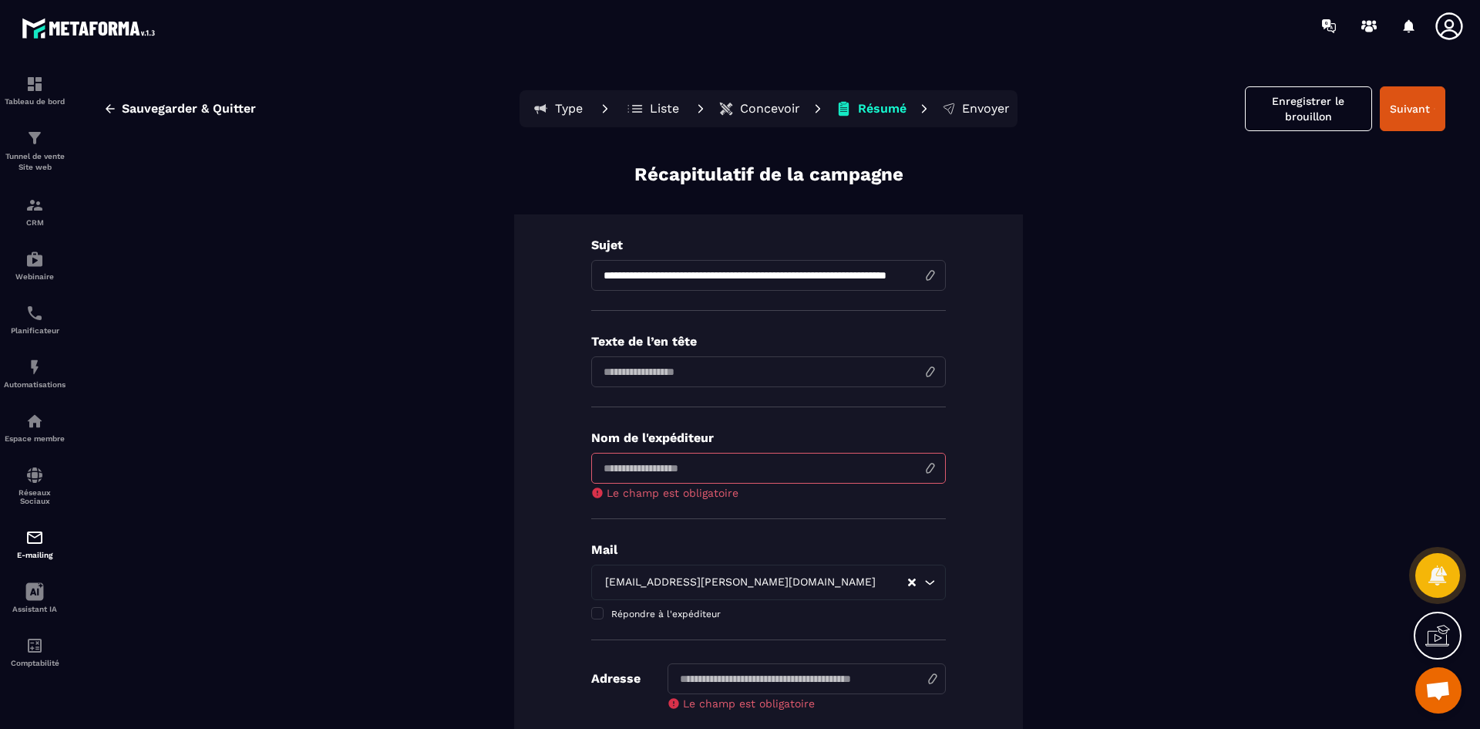
click at [699, 460] on input "input" at bounding box center [768, 468] width 355 height 31
click at [692, 467] on input "input" at bounding box center [768, 468] width 355 height 31
type input "**********"
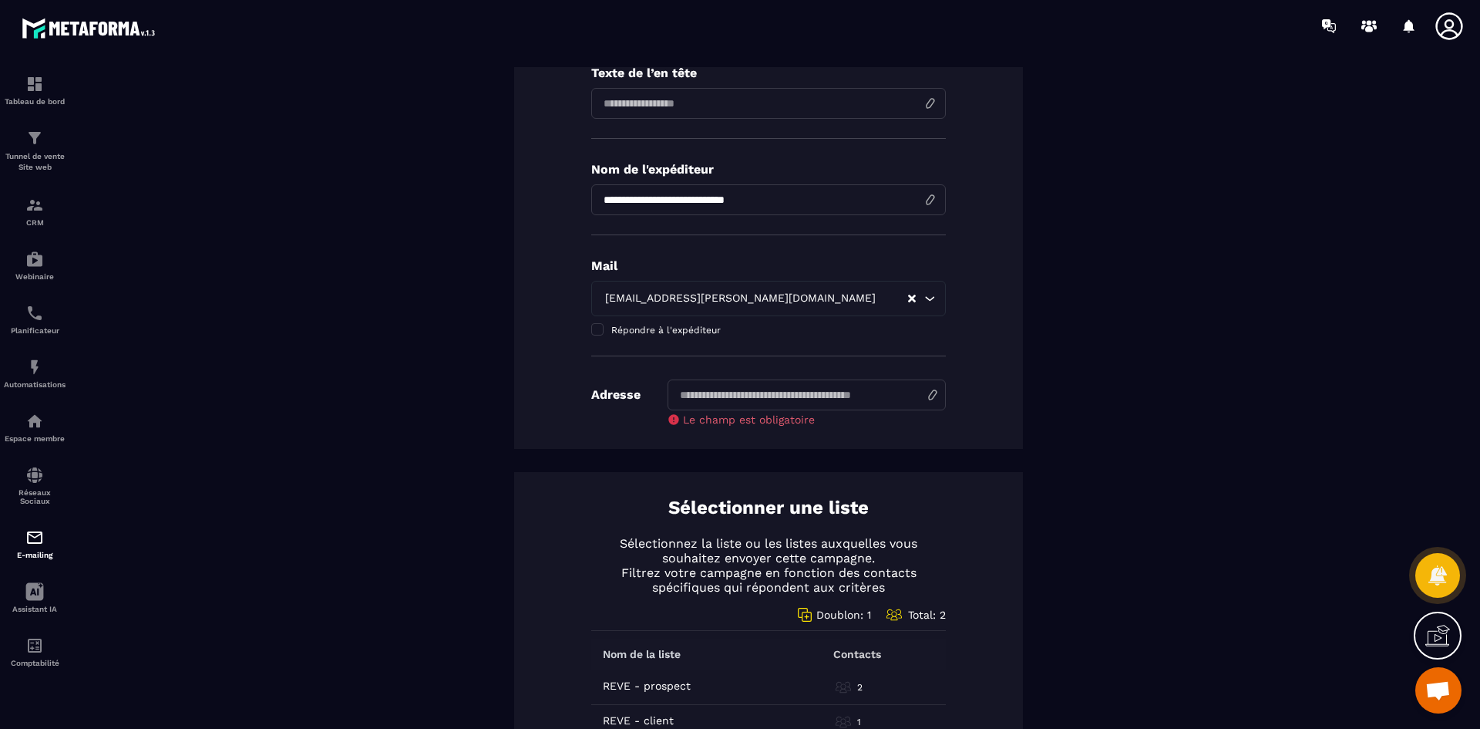
scroll to position [308, 0]
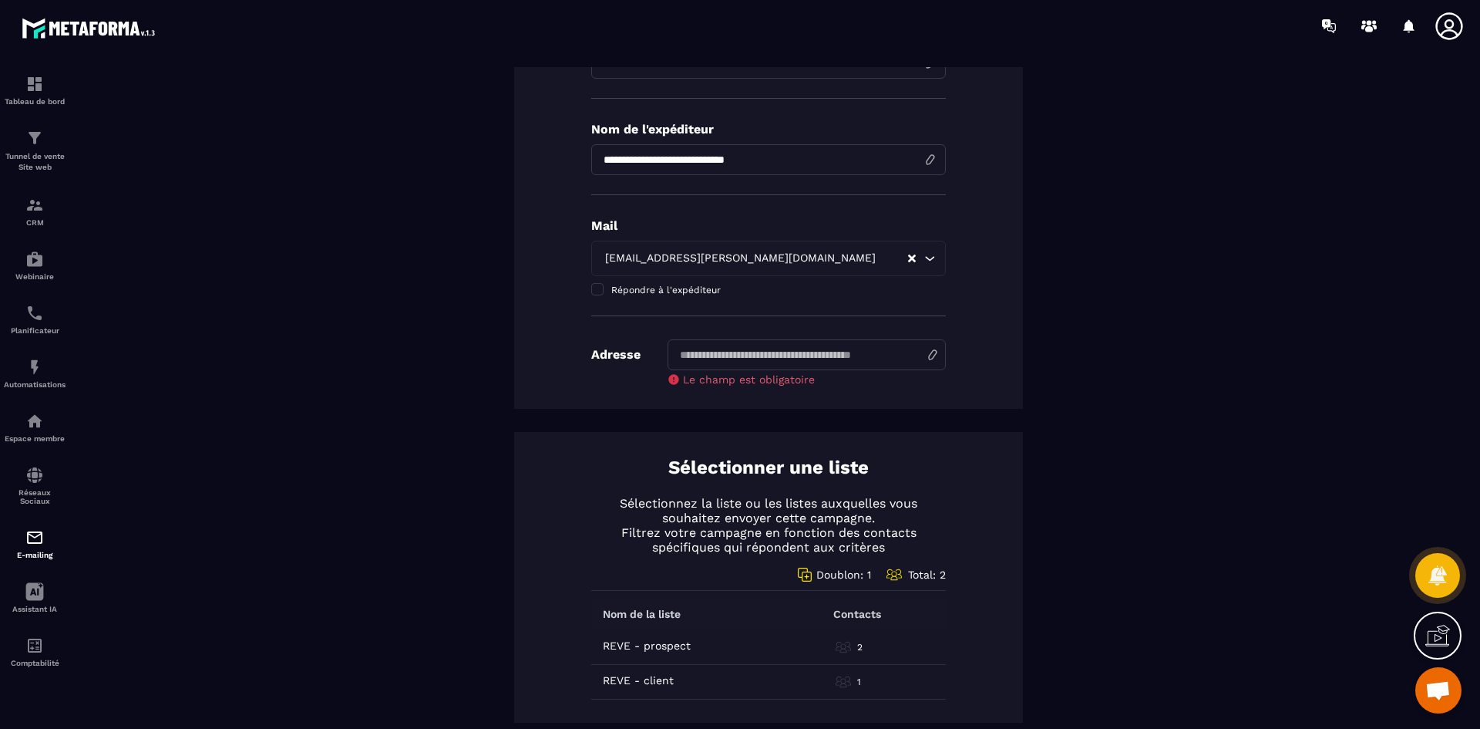
click at [766, 357] on input at bounding box center [807, 354] width 278 height 31
type input "********"
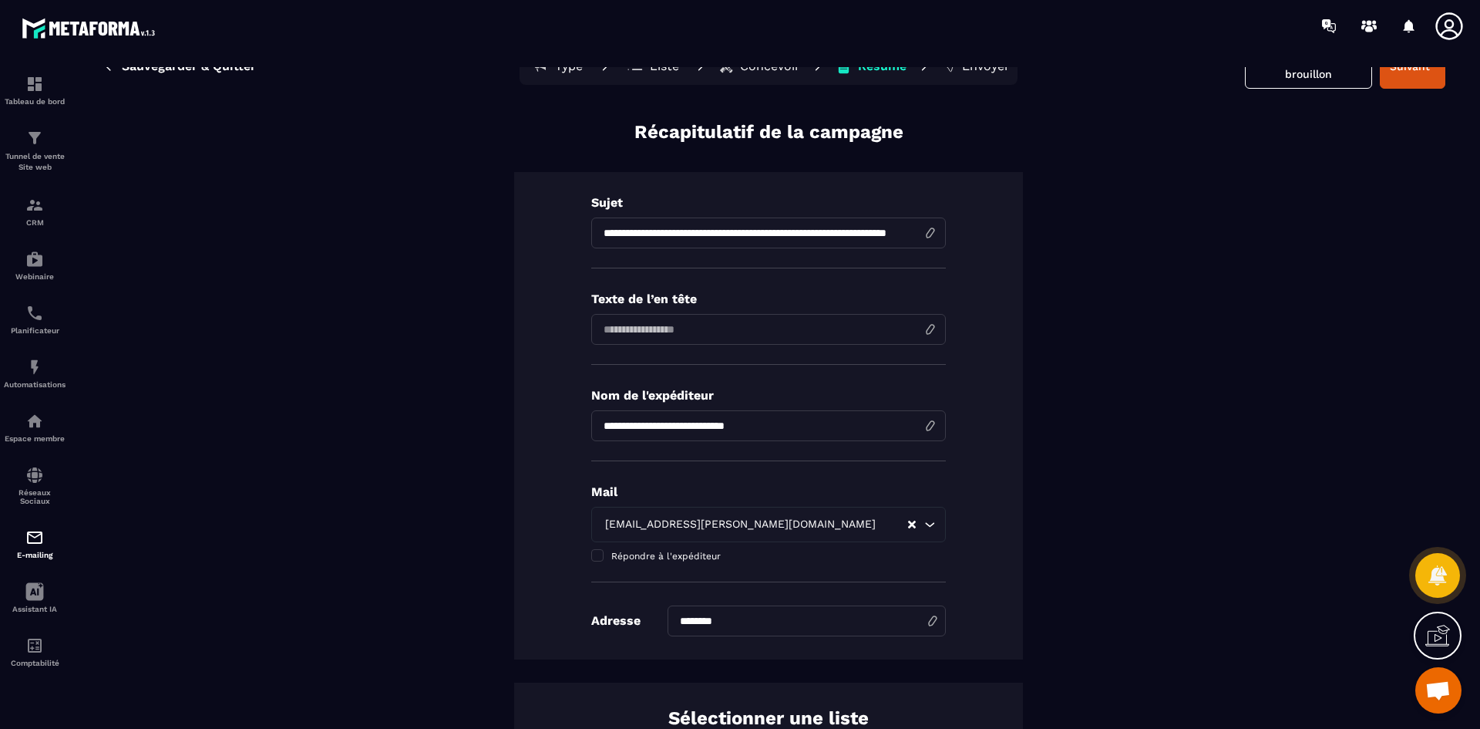
scroll to position [0, 0]
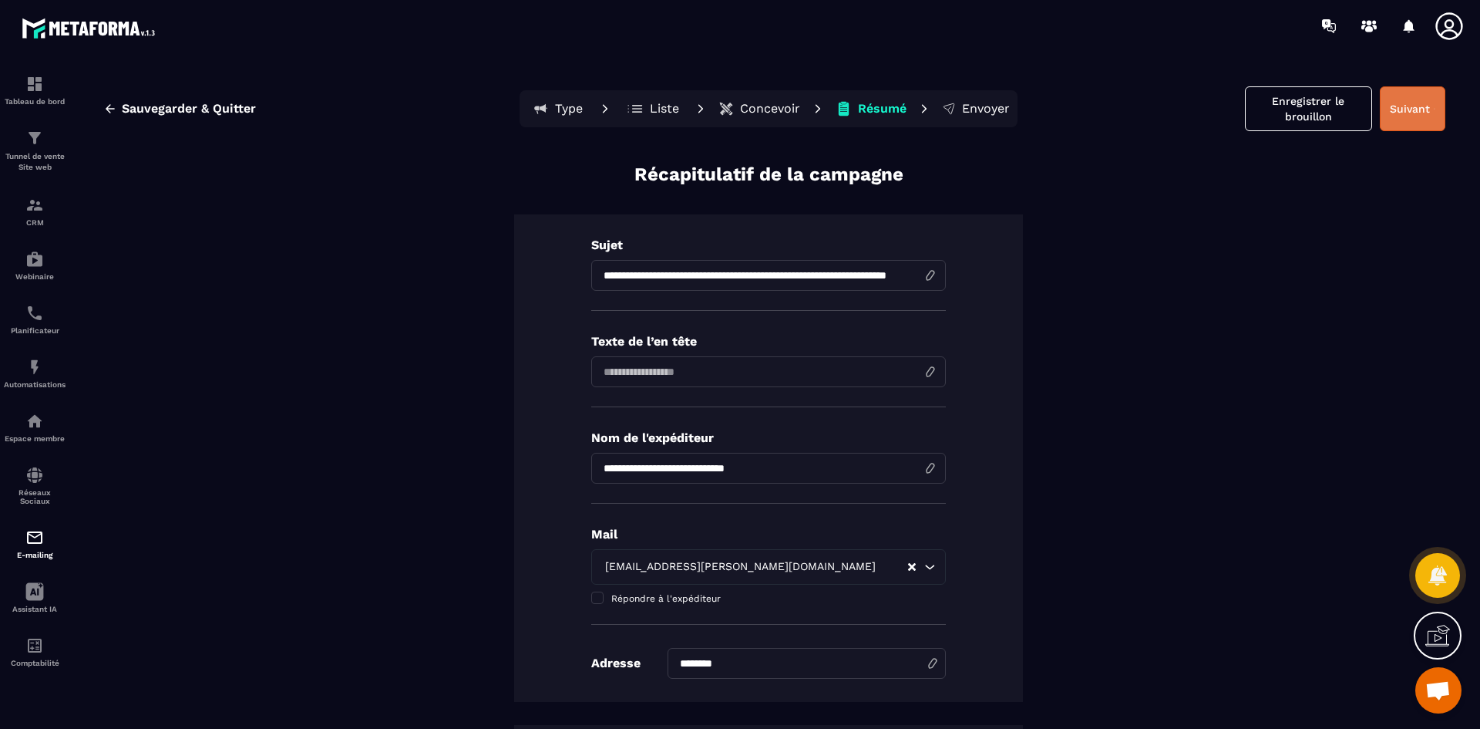
click at [1393, 116] on button "Suivant" at bounding box center [1413, 108] width 66 height 45
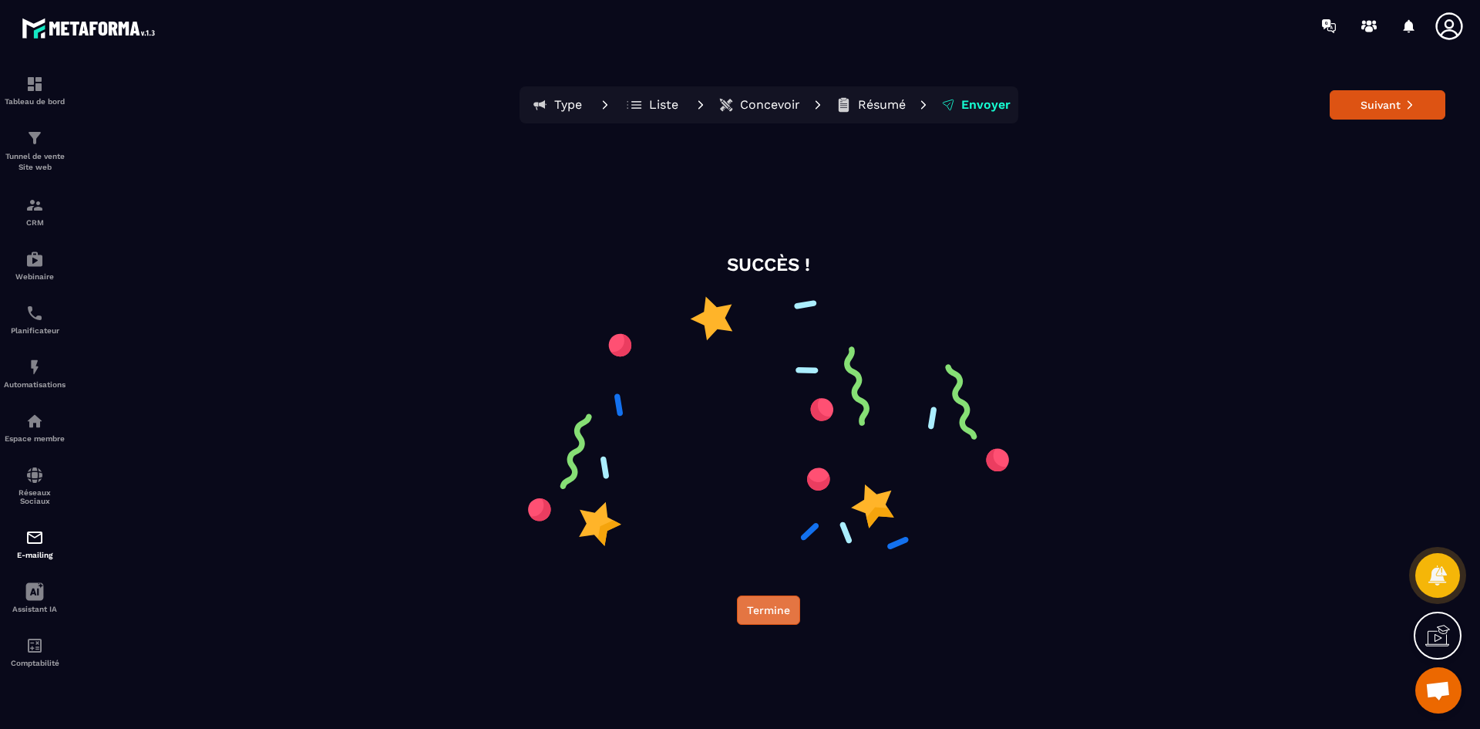
click at [761, 617] on button "Termine" at bounding box center [768, 609] width 63 height 29
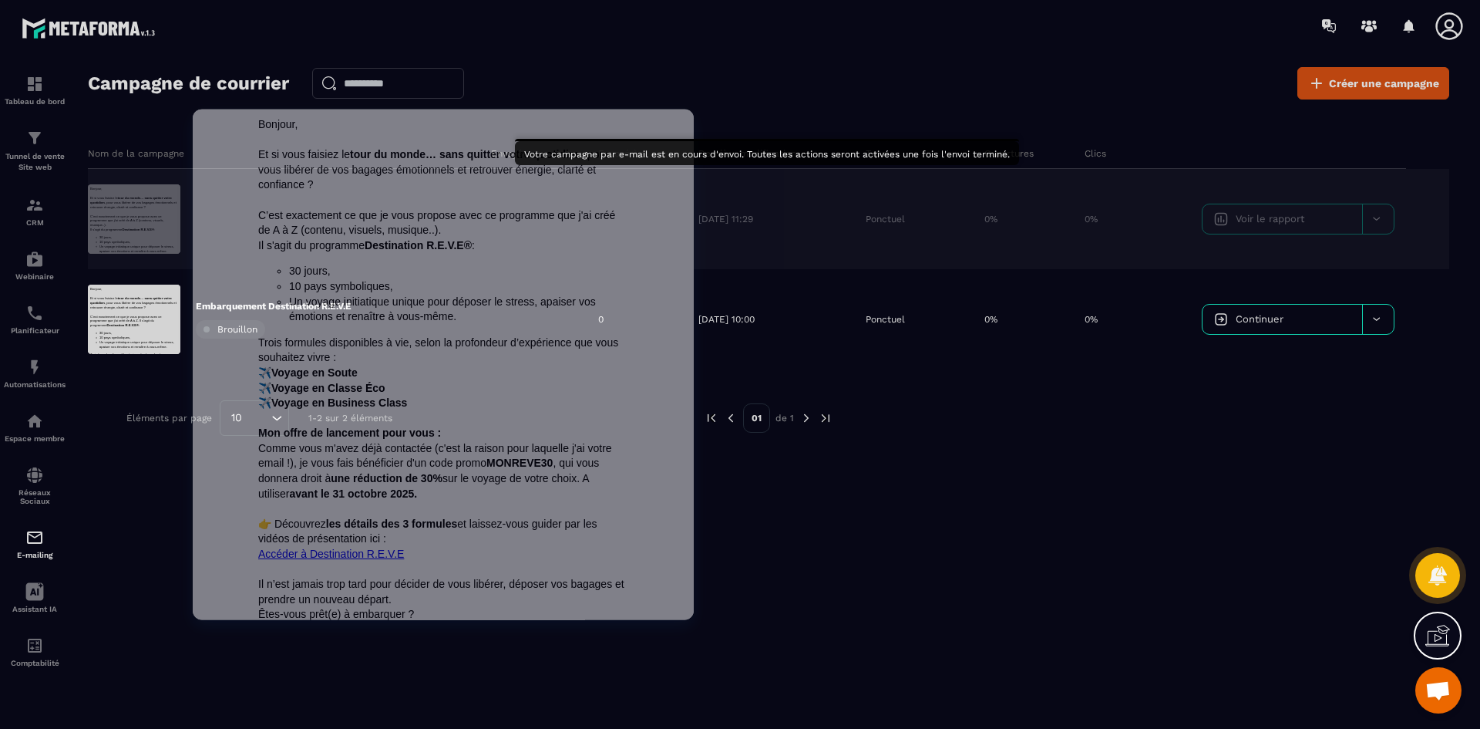
click at [163, 215] on div at bounding box center [134, 218] width 93 height 69
click at [476, 264] on li "30 jours," at bounding box center [458, 270] width 339 height 15
click at [325, 181] on p "Et si vous faisiez le tour du monde… sans quitter votre quotidien , pour vous l…" at bounding box center [443, 168] width 370 height 45
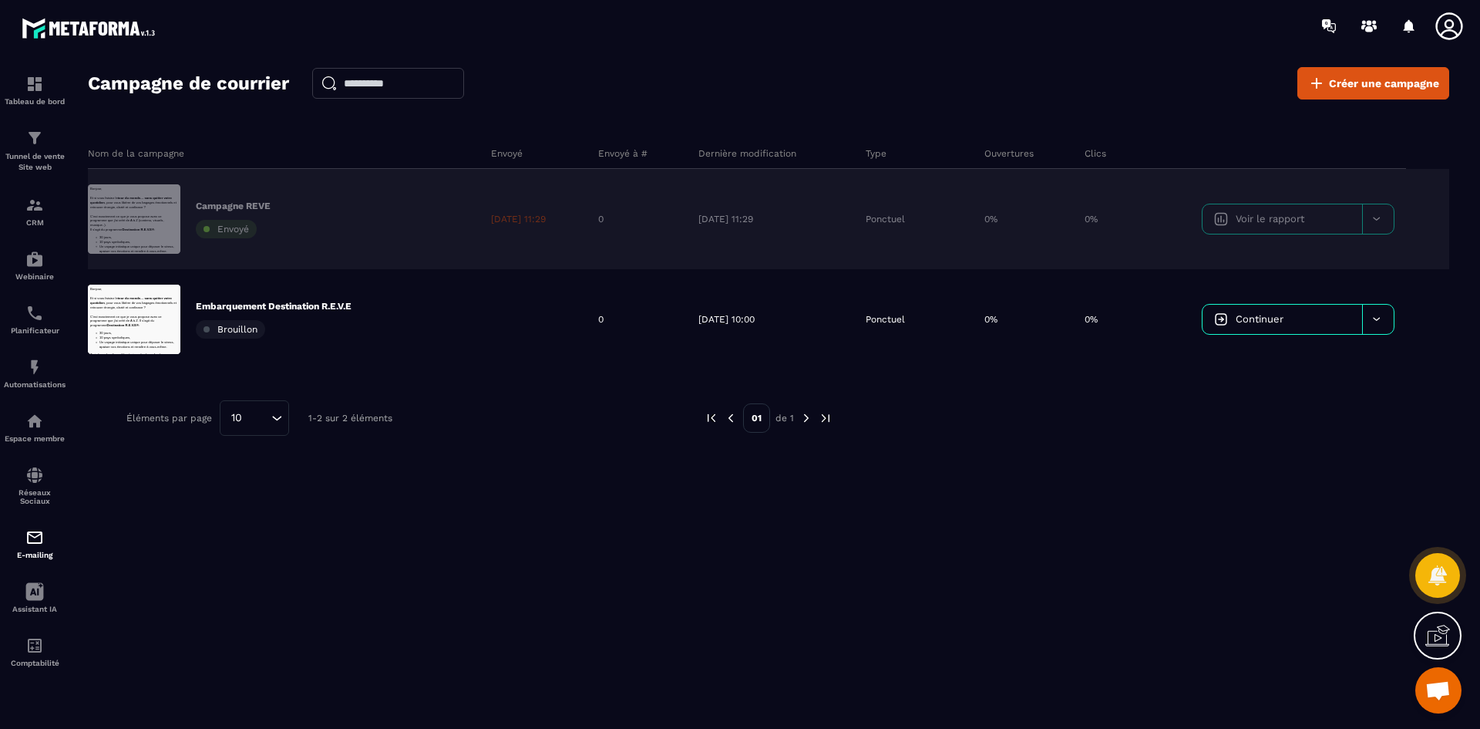
click at [1373, 221] on table "Nom de la campagne Envoyé Envoyé à # Dernière modification Type Ouvertures Clic…" at bounding box center [769, 253] width 1362 height 231
